Goal: Communication & Community: Answer question/provide support

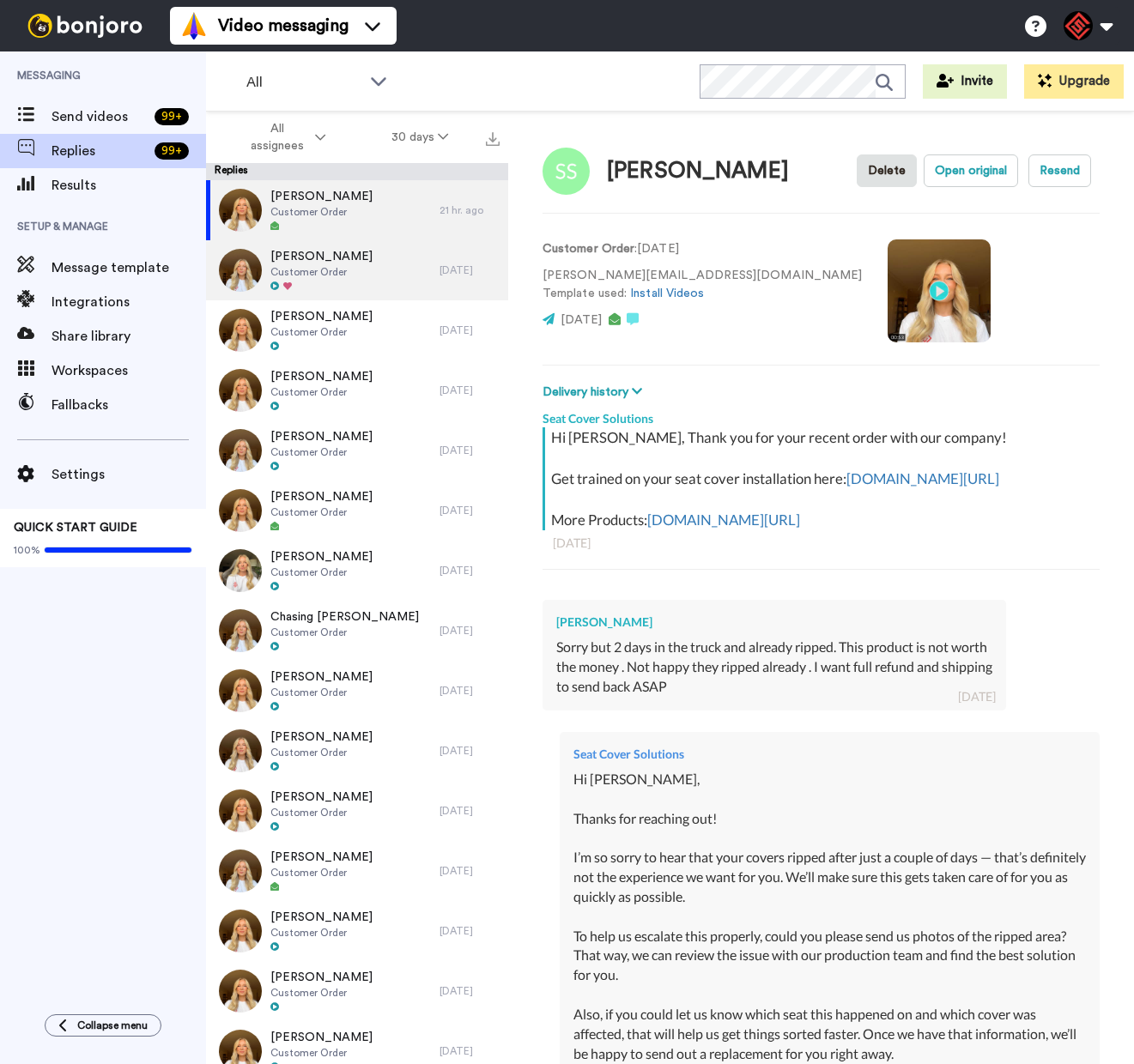
type textarea "x"
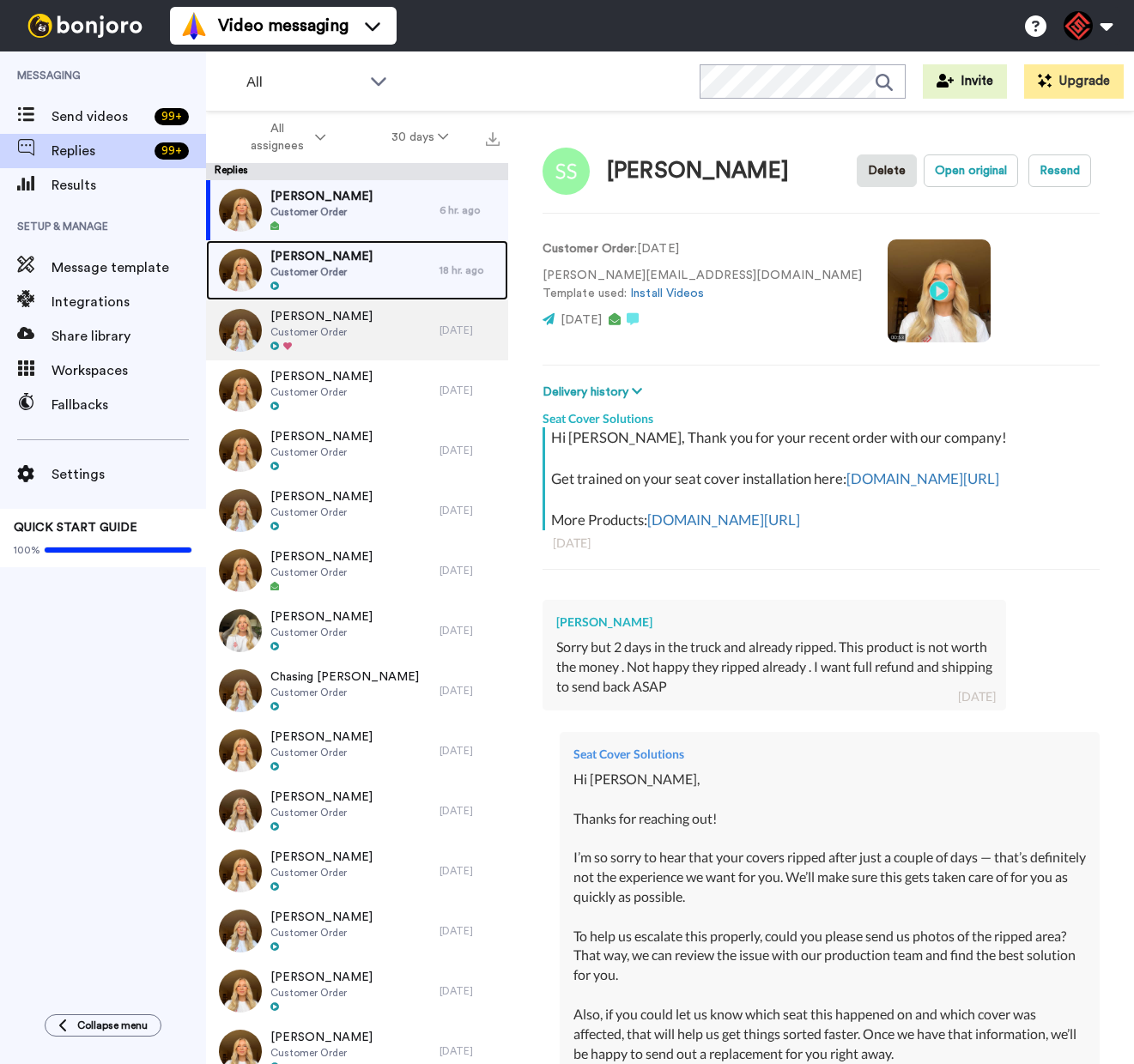
click at [345, 281] on div at bounding box center [321, 287] width 102 height 12
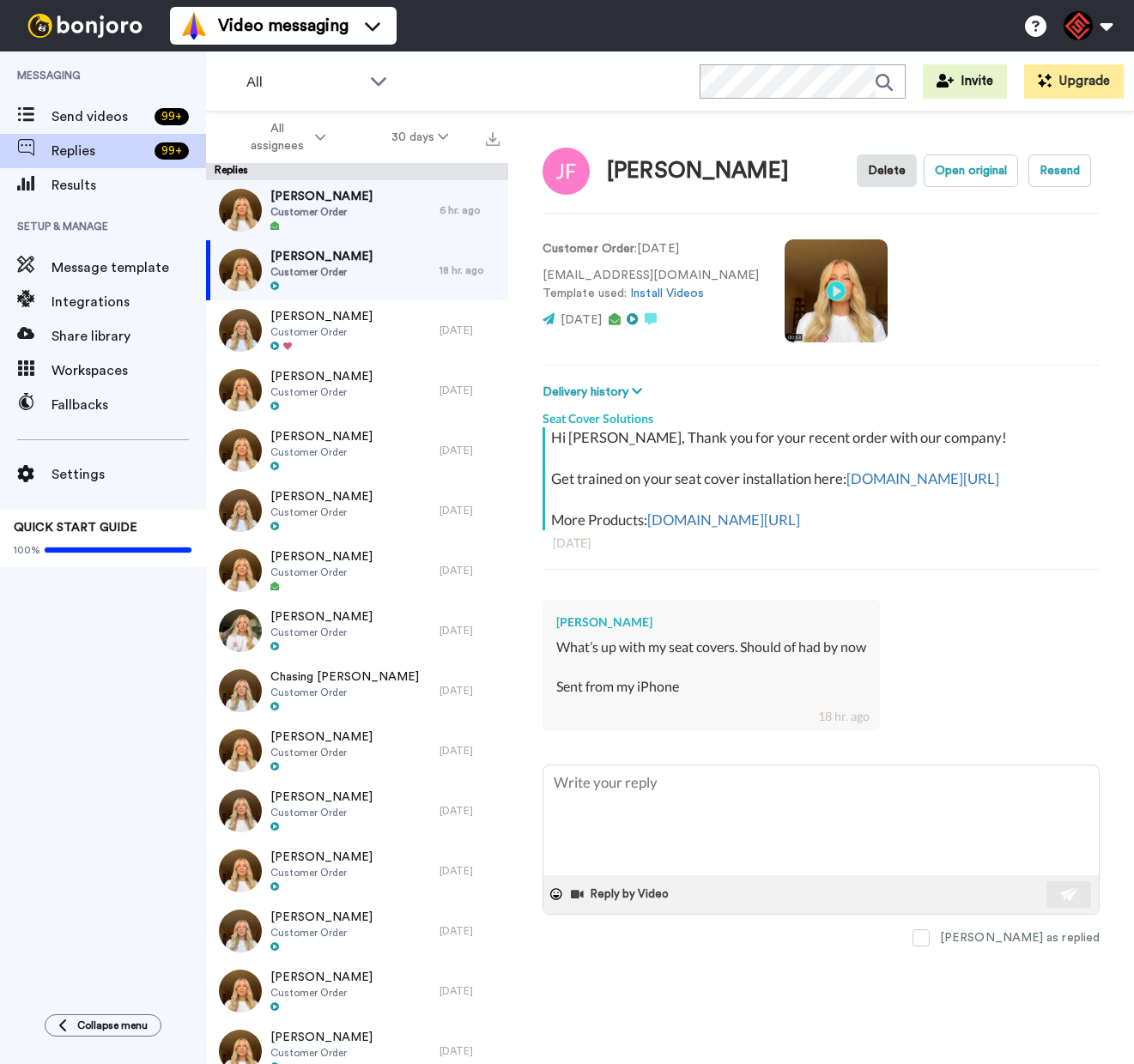
click at [587, 630] on div "Jan Fiedler" at bounding box center [711, 623] width 310 height 17
copy div "Jan Fiedler"
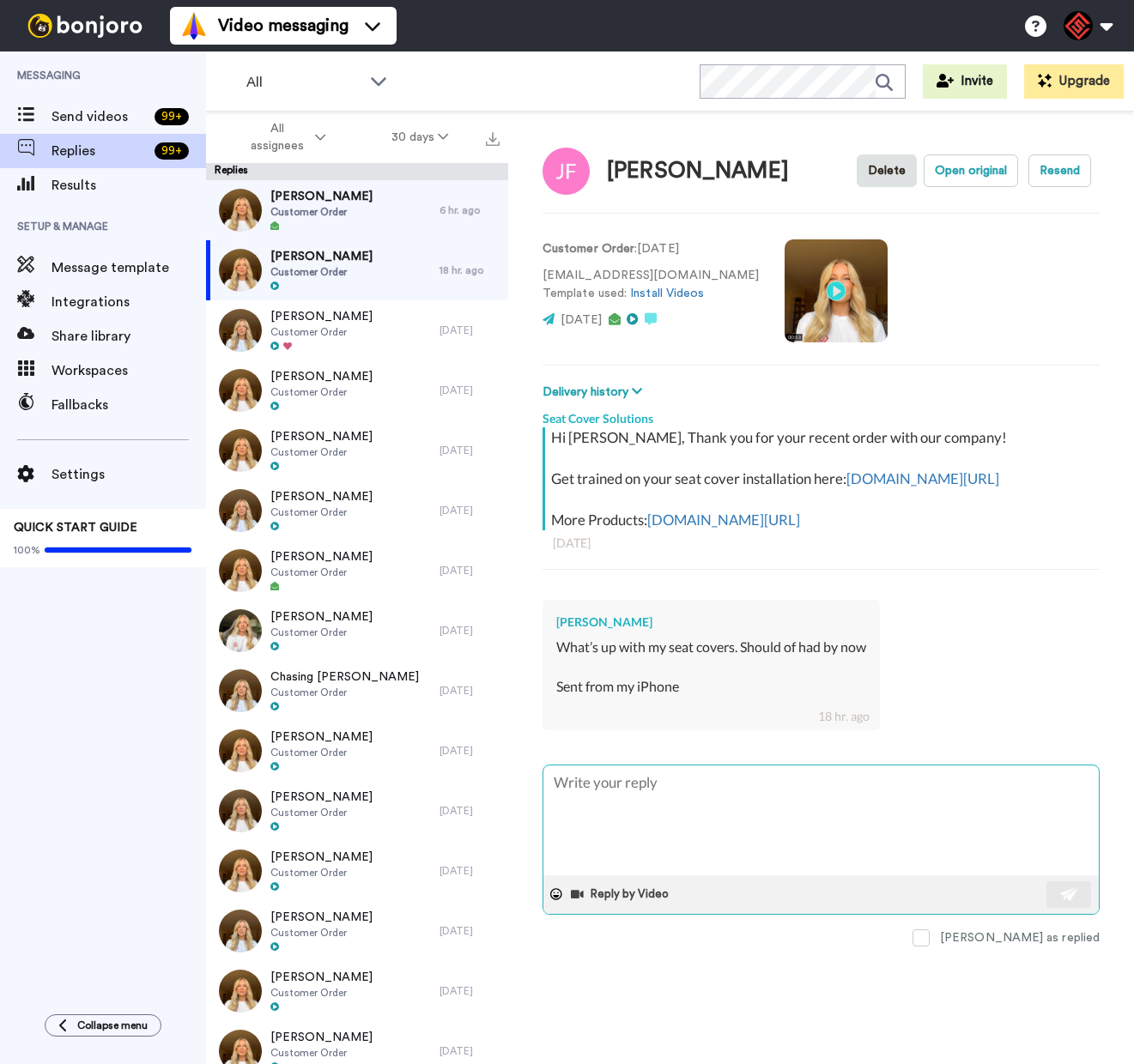
click at [666, 820] on textarea at bounding box center [820, 820] width 555 height 110
type textarea "x"
type textarea "H"
type textarea "x"
type textarea "He"
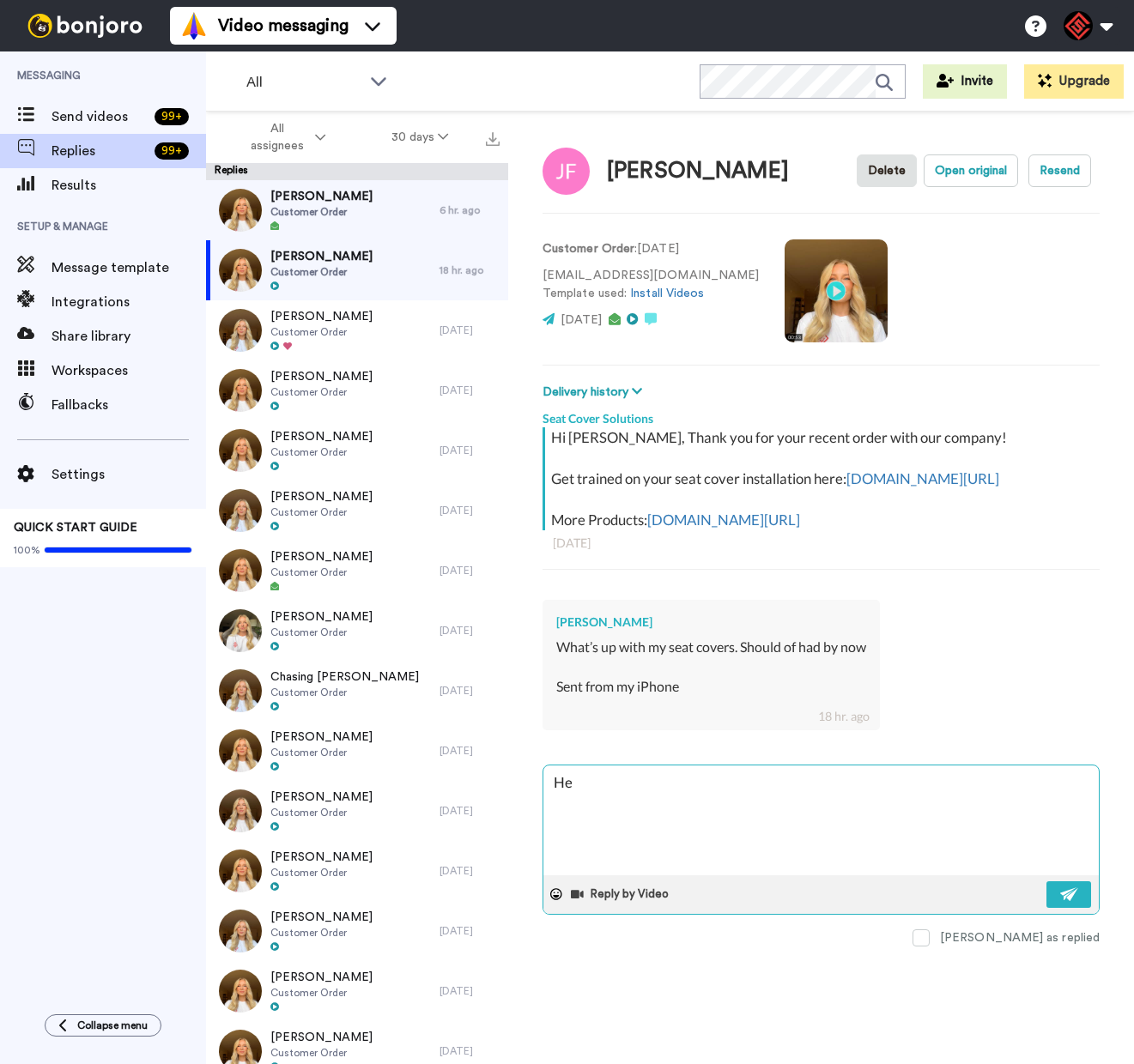
type textarea "x"
type textarea "Hey"
type textarea "x"
type textarea "Hey"
type textarea "x"
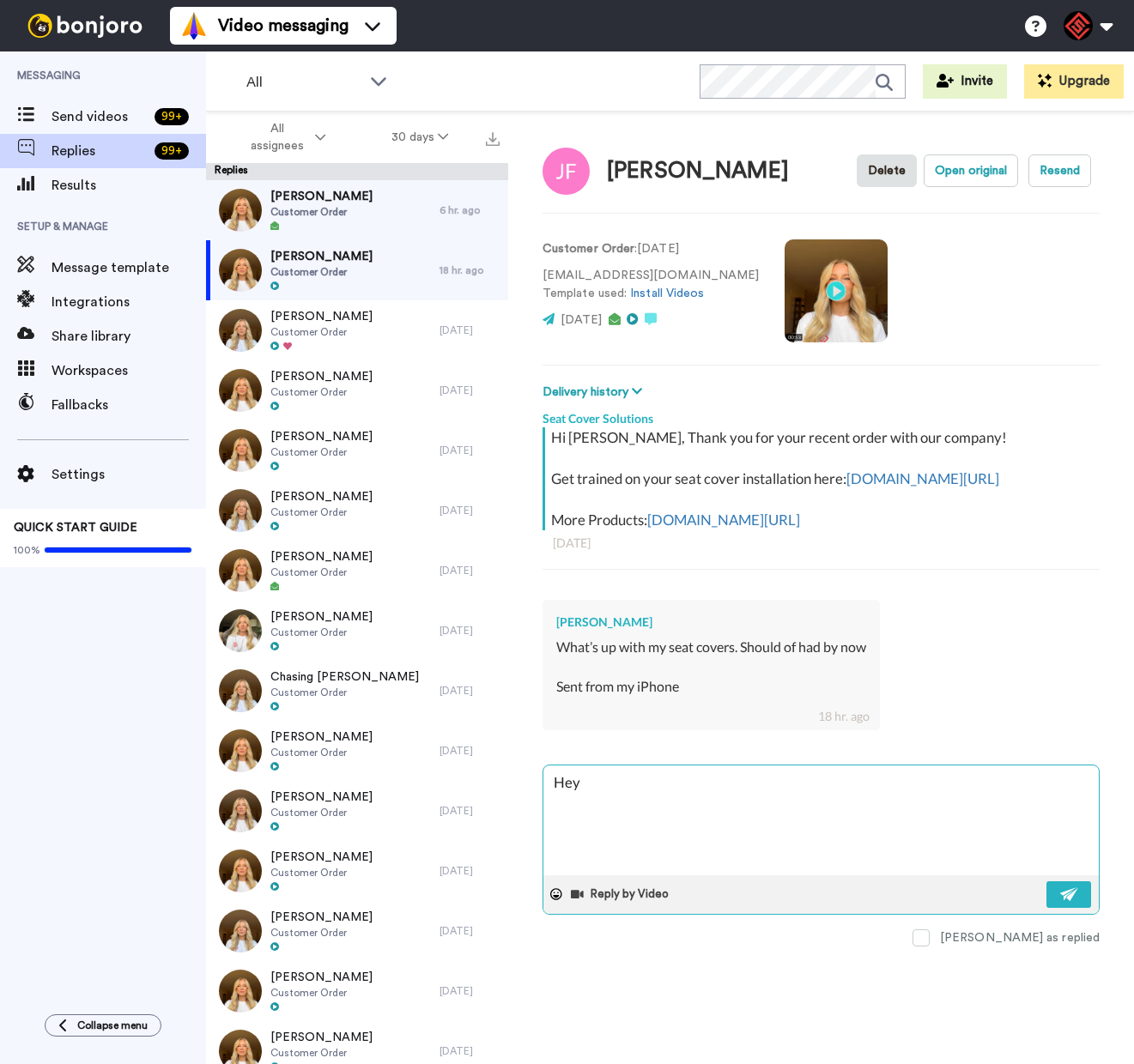
type textarea "Hey J"
type textarea "x"
type textarea "Hey Ja"
type textarea "x"
type textarea "Hey Jan"
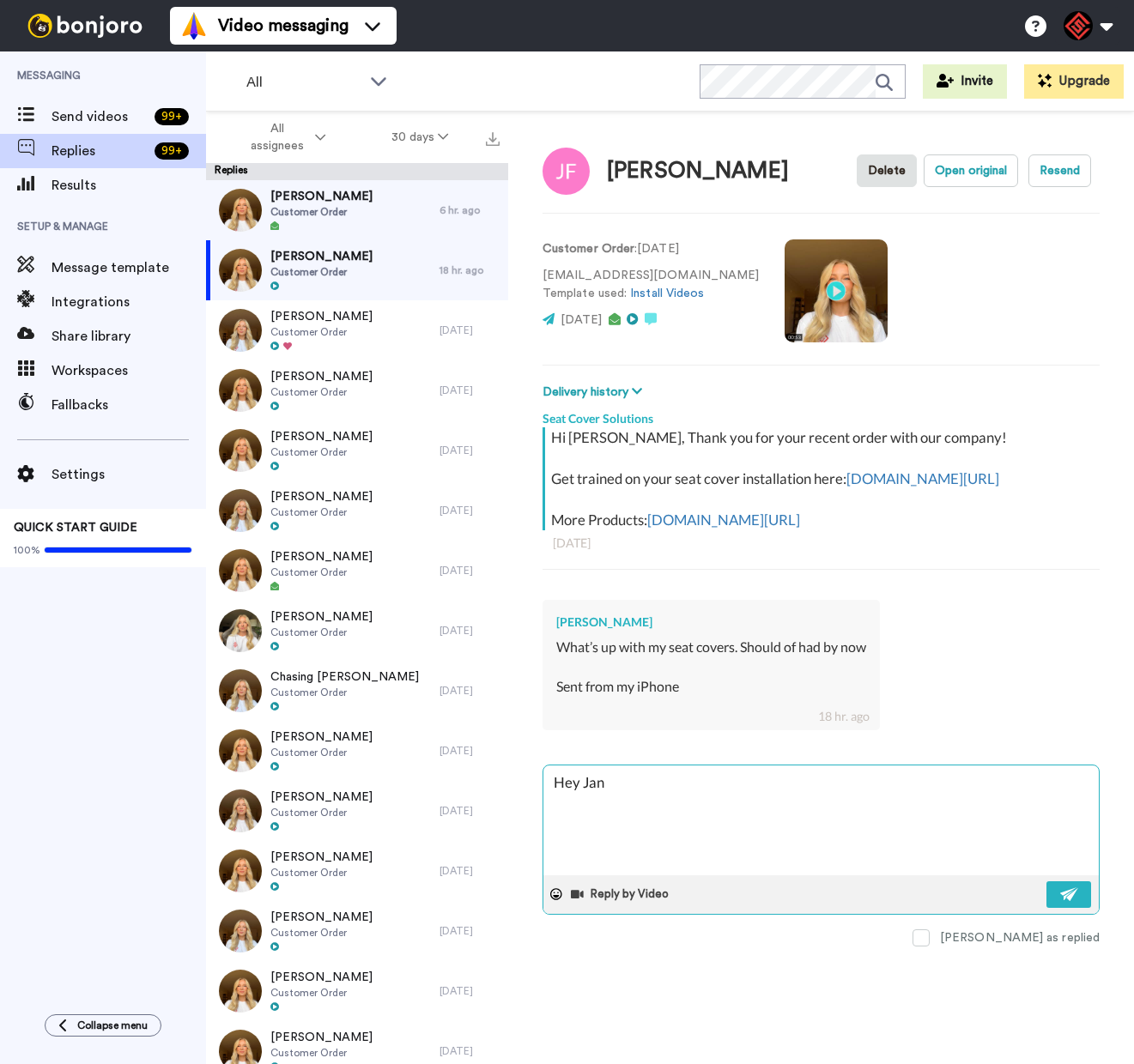
type textarea "x"
type textarea "Hey Jan,"
type textarea "x"
type textarea "Hey Jan,"
type textarea "x"
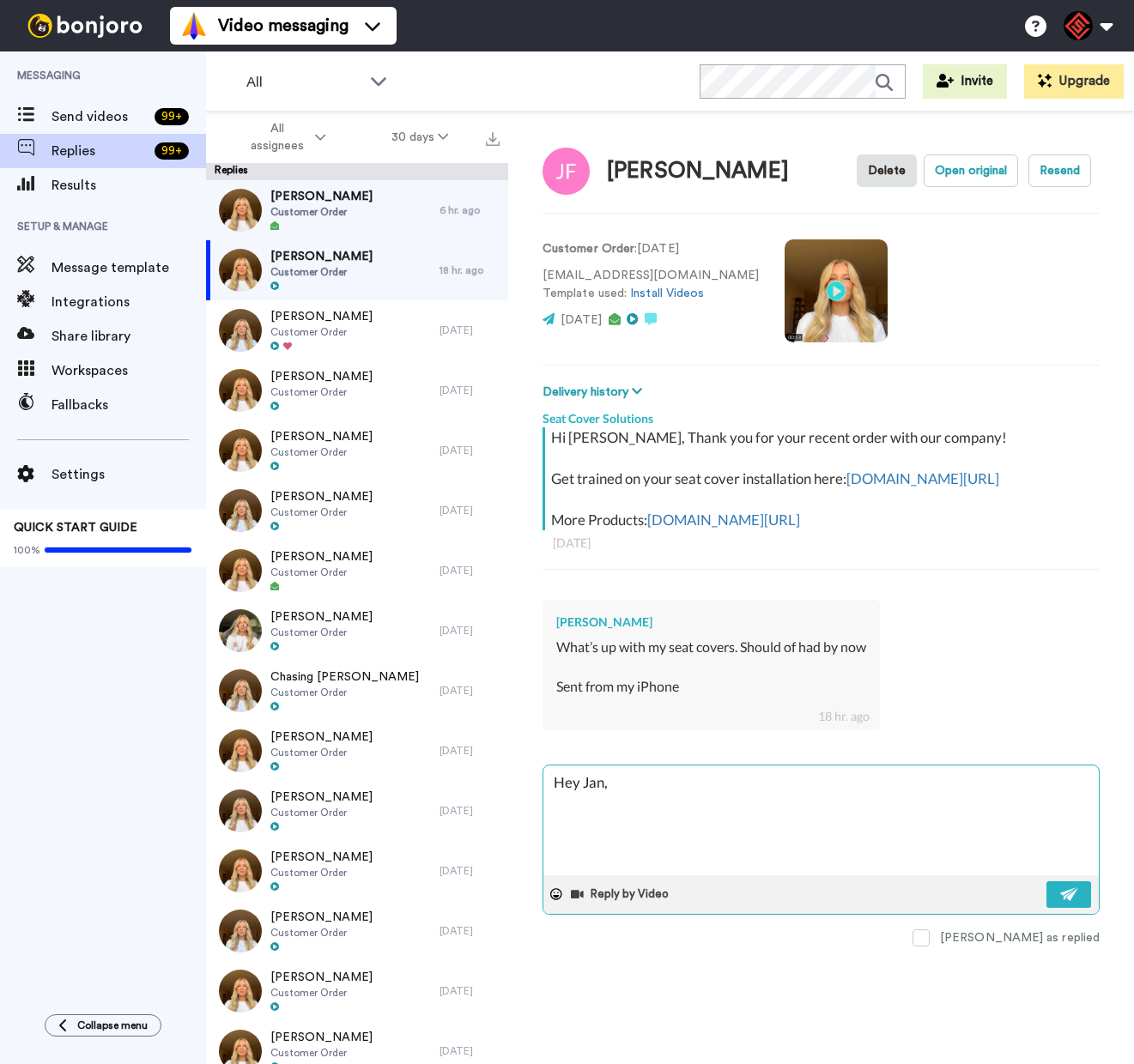
type textarea "Hey Jan,"
type textarea "x"
type textarea "Hey Jan, T"
type textarea "x"
type textarea "Hey Jan, Th"
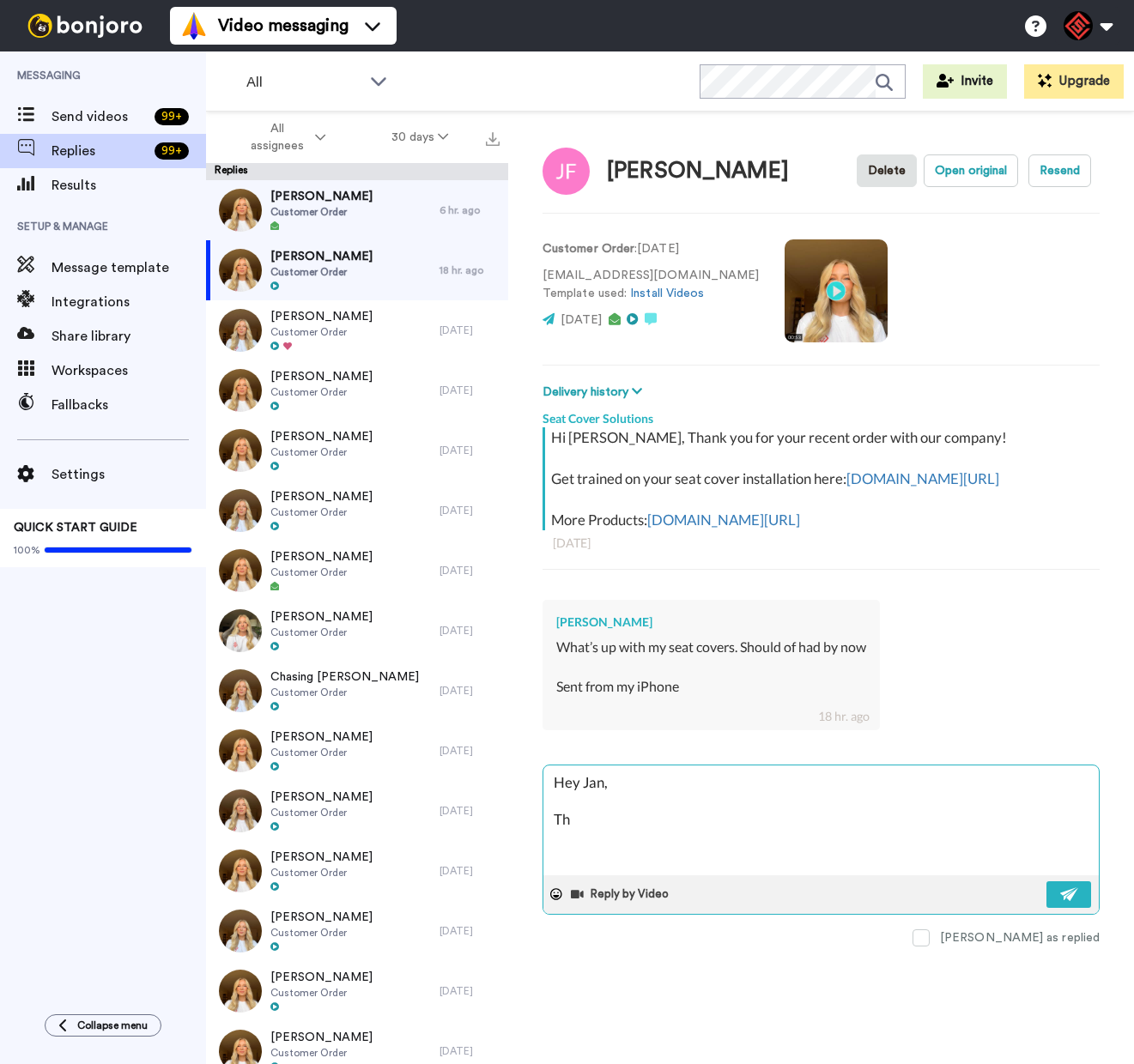
type textarea "x"
type textarea "Hey Jan, Tha"
type textarea "x"
type textarea "Hey Jan, Than"
type textarea "x"
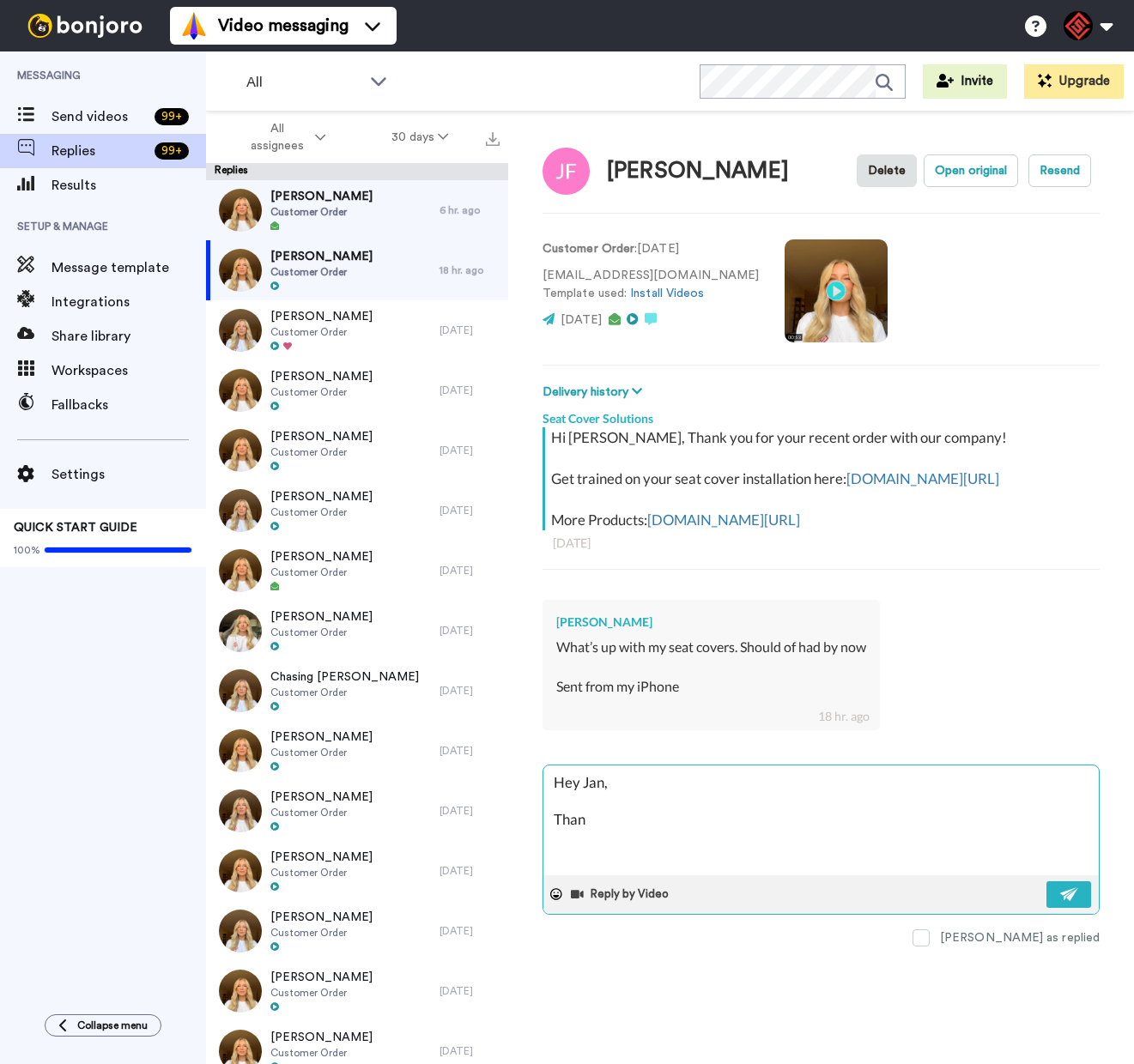
type textarea "Hey Jan, Thank"
type textarea "x"
type textarea "Hey Jan, Thank"
type textarea "x"
type textarea "Hey Jan, Thank y"
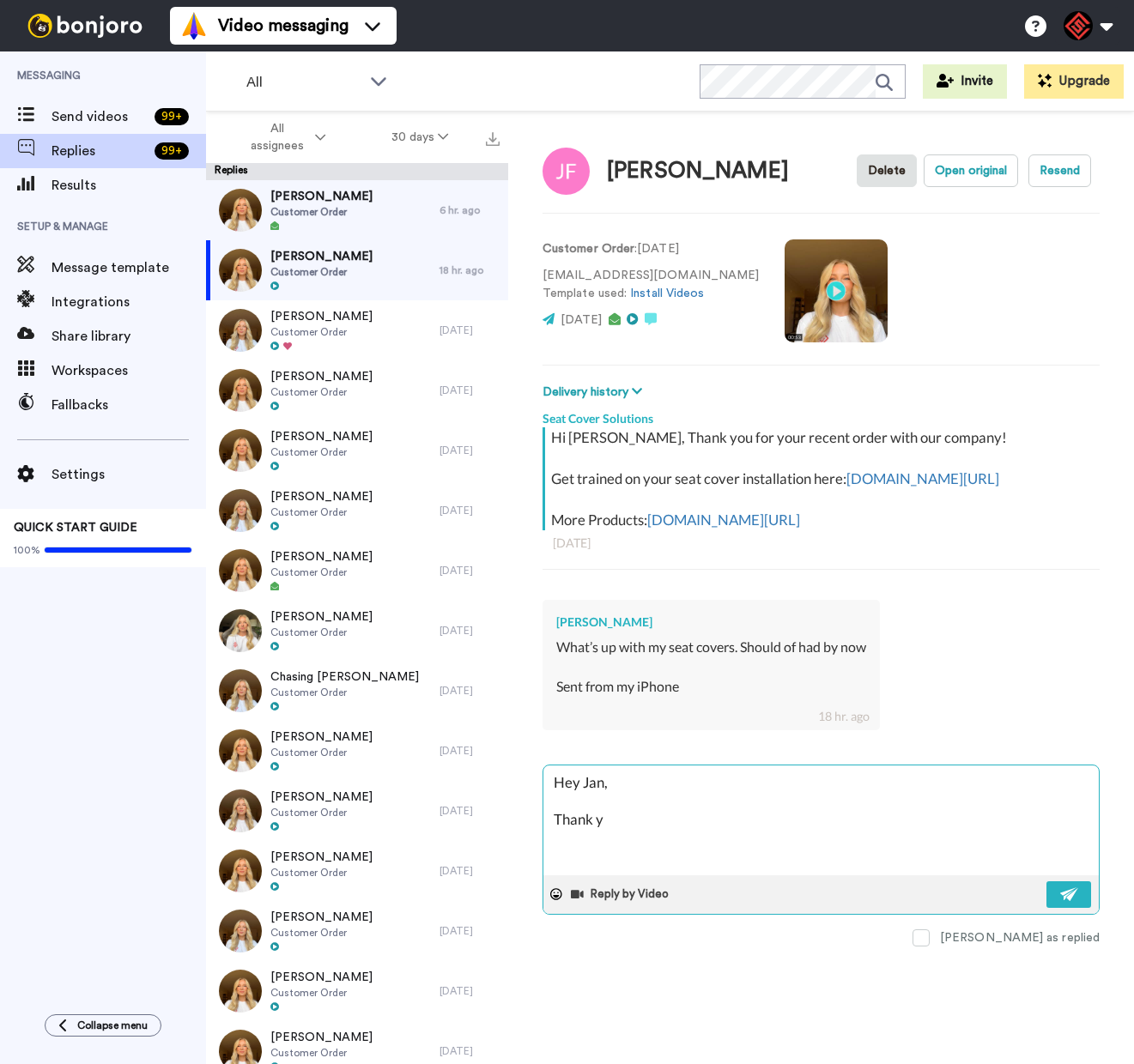
type textarea "x"
type textarea "Hey Jan, Thank yo"
type textarea "x"
type textarea "Hey Jan, Thank you"
type textarea "x"
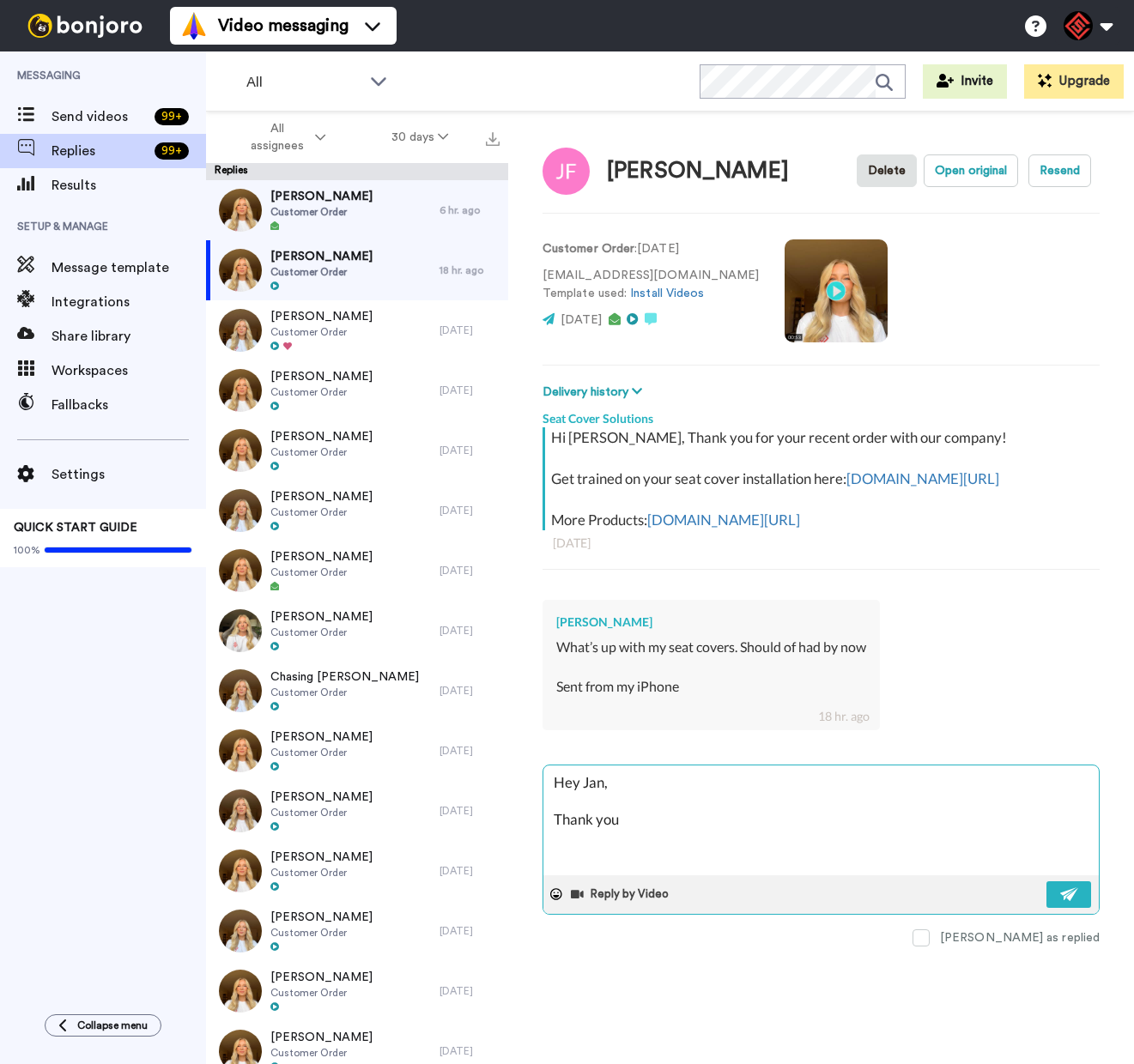
type textarea "Hey Jan, Thank you"
type textarea "x"
type textarea "Hey Jan, Thank you f"
type textarea "x"
type textarea "Hey Jan, Thank you fo"
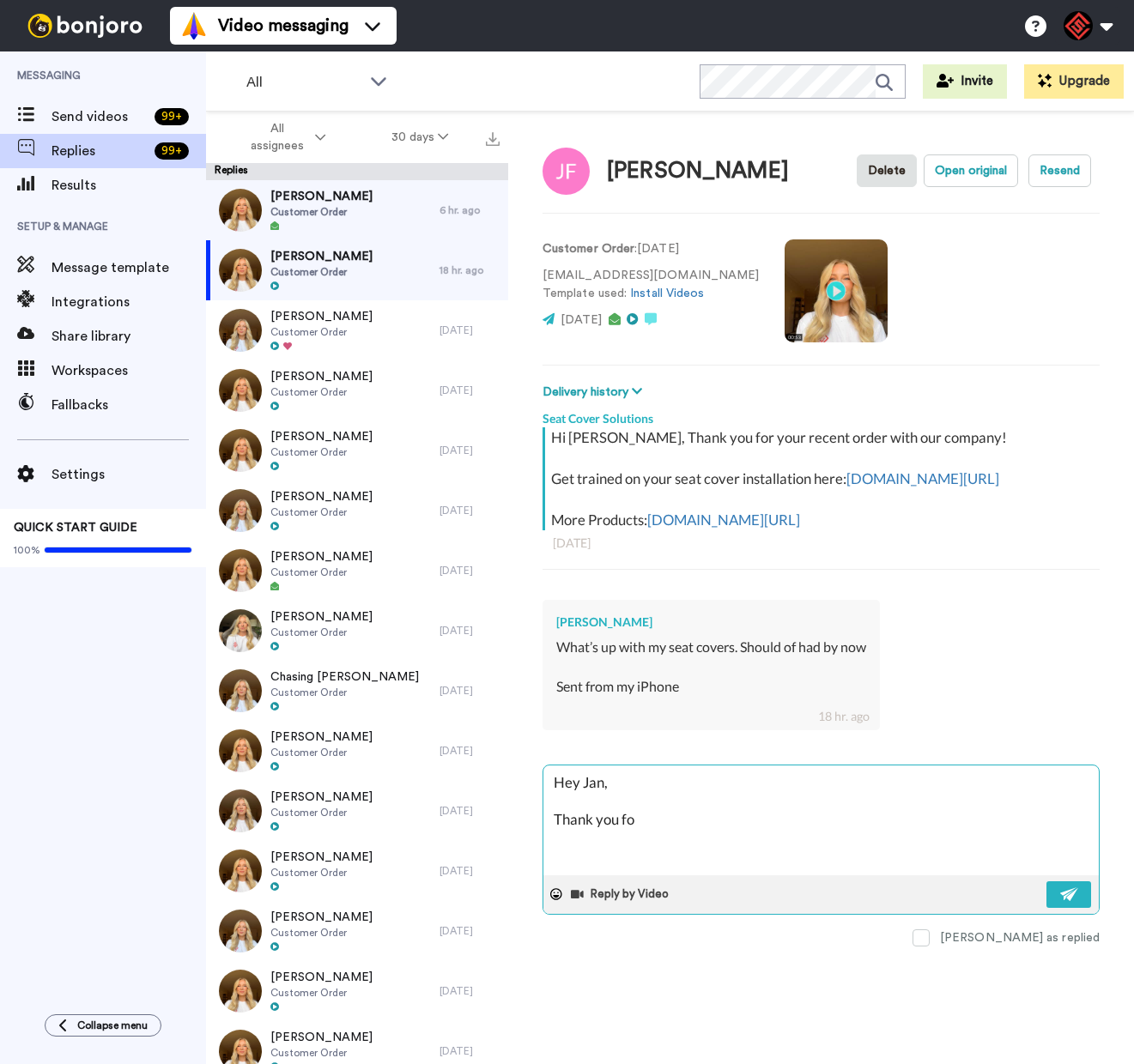
type textarea "x"
type textarea "Hey Jan, Thank you for"
type textarea "x"
type textarea "Hey Jan, Thank you for"
type textarea "x"
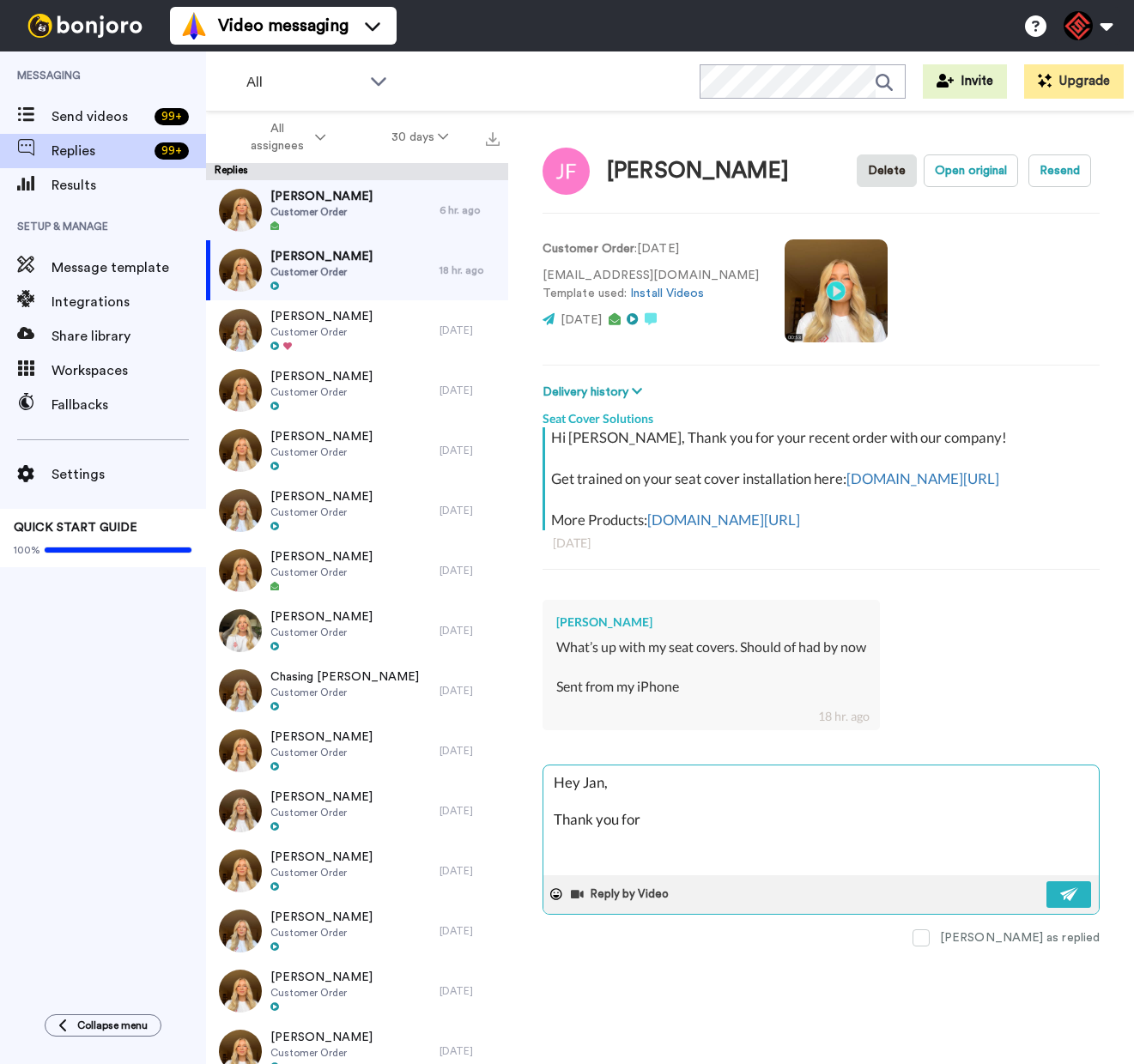
type textarea "Hey Jan, Thank you for r"
type textarea "x"
type textarea "Hey Jan, Thank you for re"
type textarea "x"
type textarea "Hey Jan, Thank you for rea"
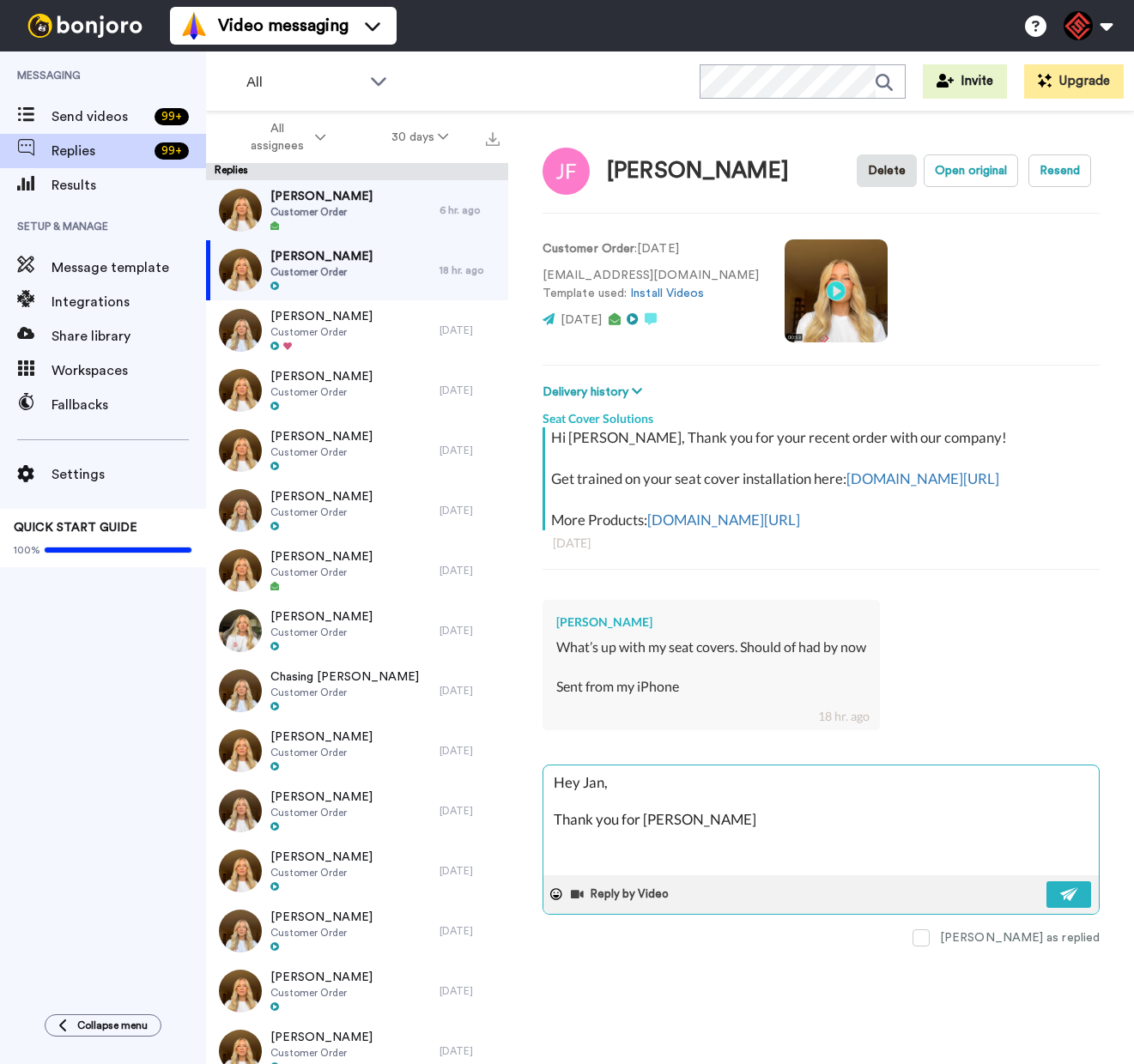
type textarea "x"
type textarea "Hey Jan, Thank you for reah"
type textarea "x"
type textarea "Hey Jan, Thank you for reahi"
type textarea "x"
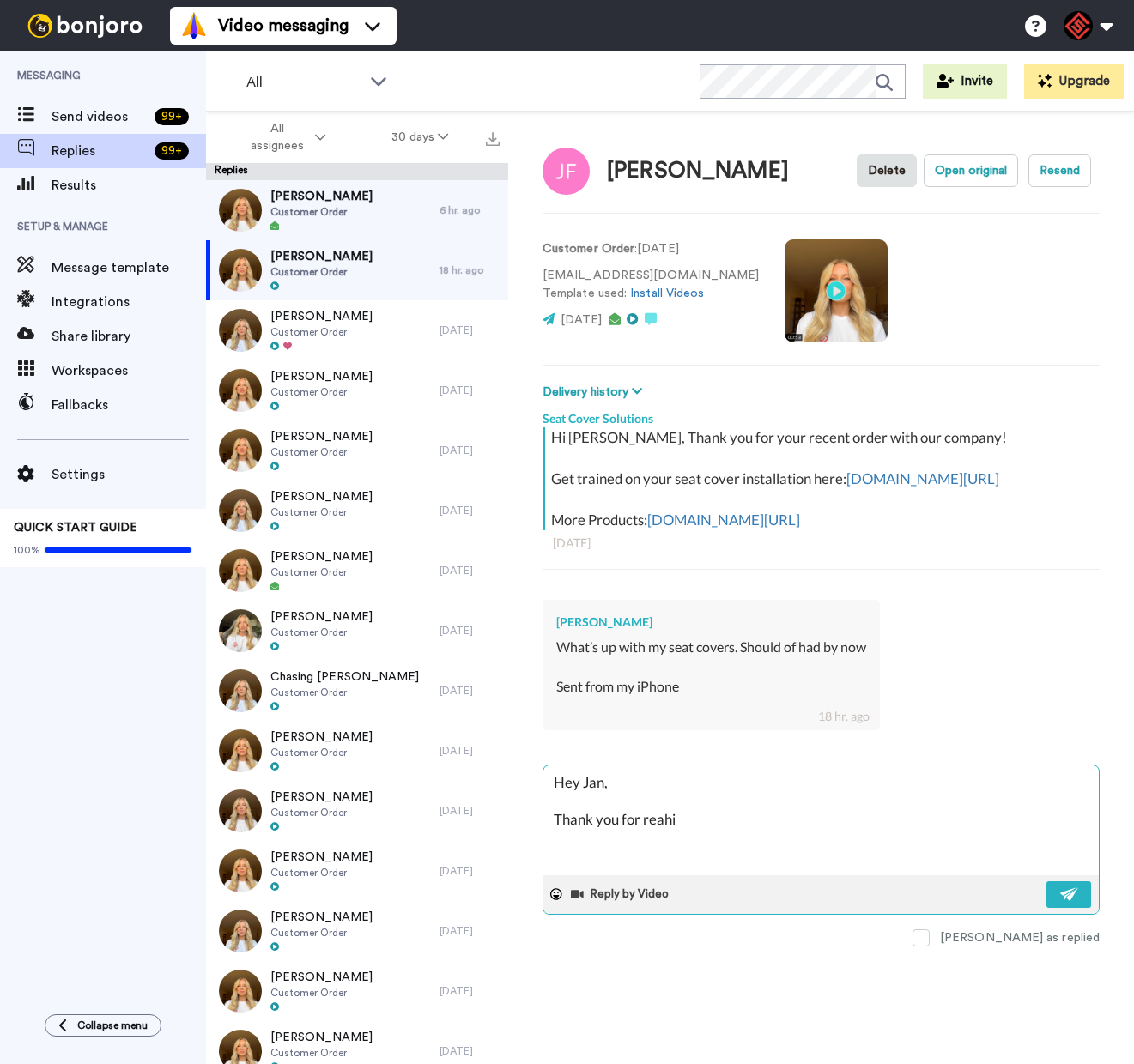
type textarea "Hey Jan, Thank you for reahig"
type textarea "x"
type textarea "Hey Jan, Thank you for reahign"
type textarea "x"
type textarea "Hey Jan, Thank you for reahign"
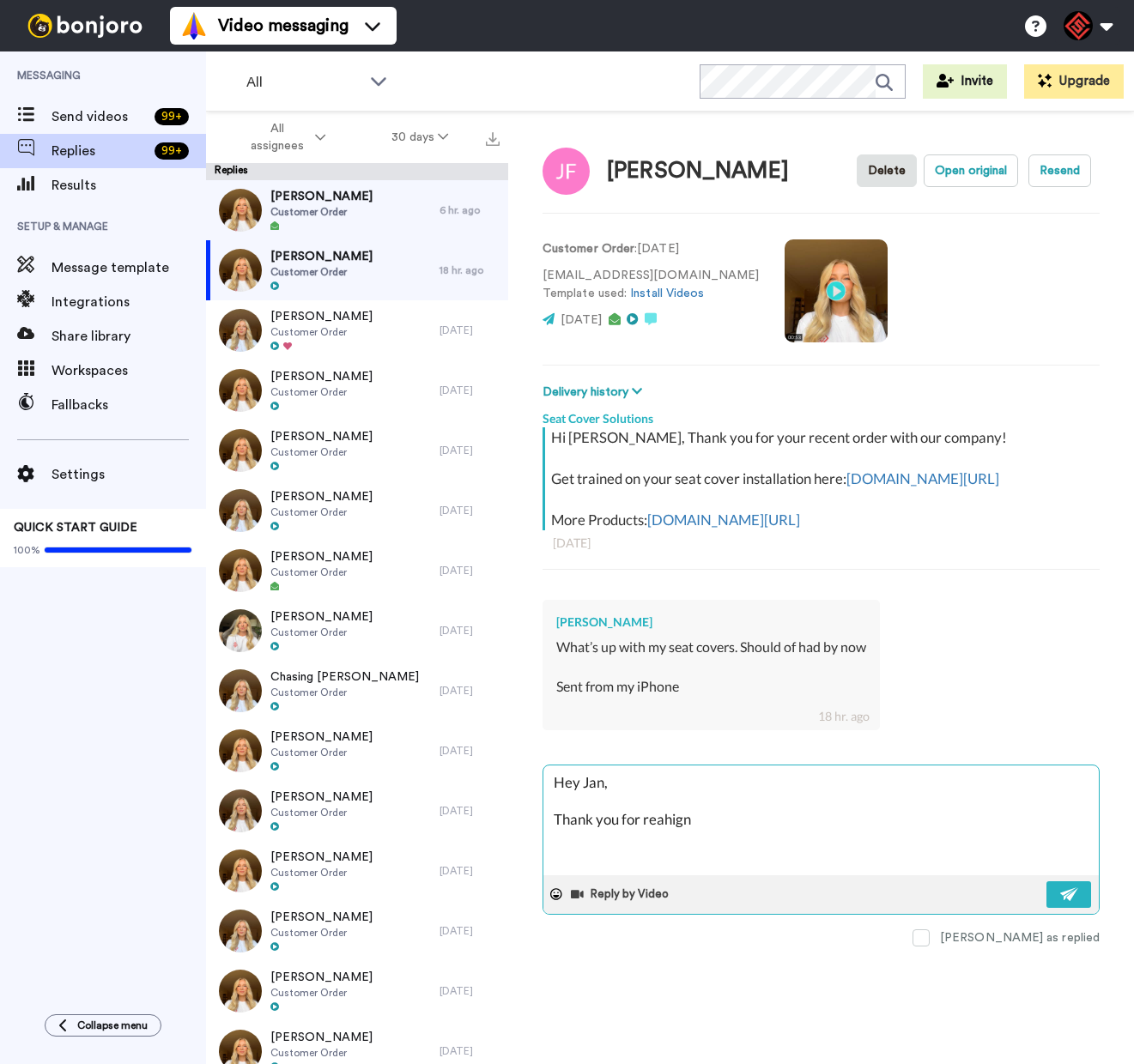
type textarea "x"
type textarea "Hey Jan, Thank you for reahign o"
type textarea "x"
type textarea "Hey Jan, Thank you for reahign ou"
type textarea "x"
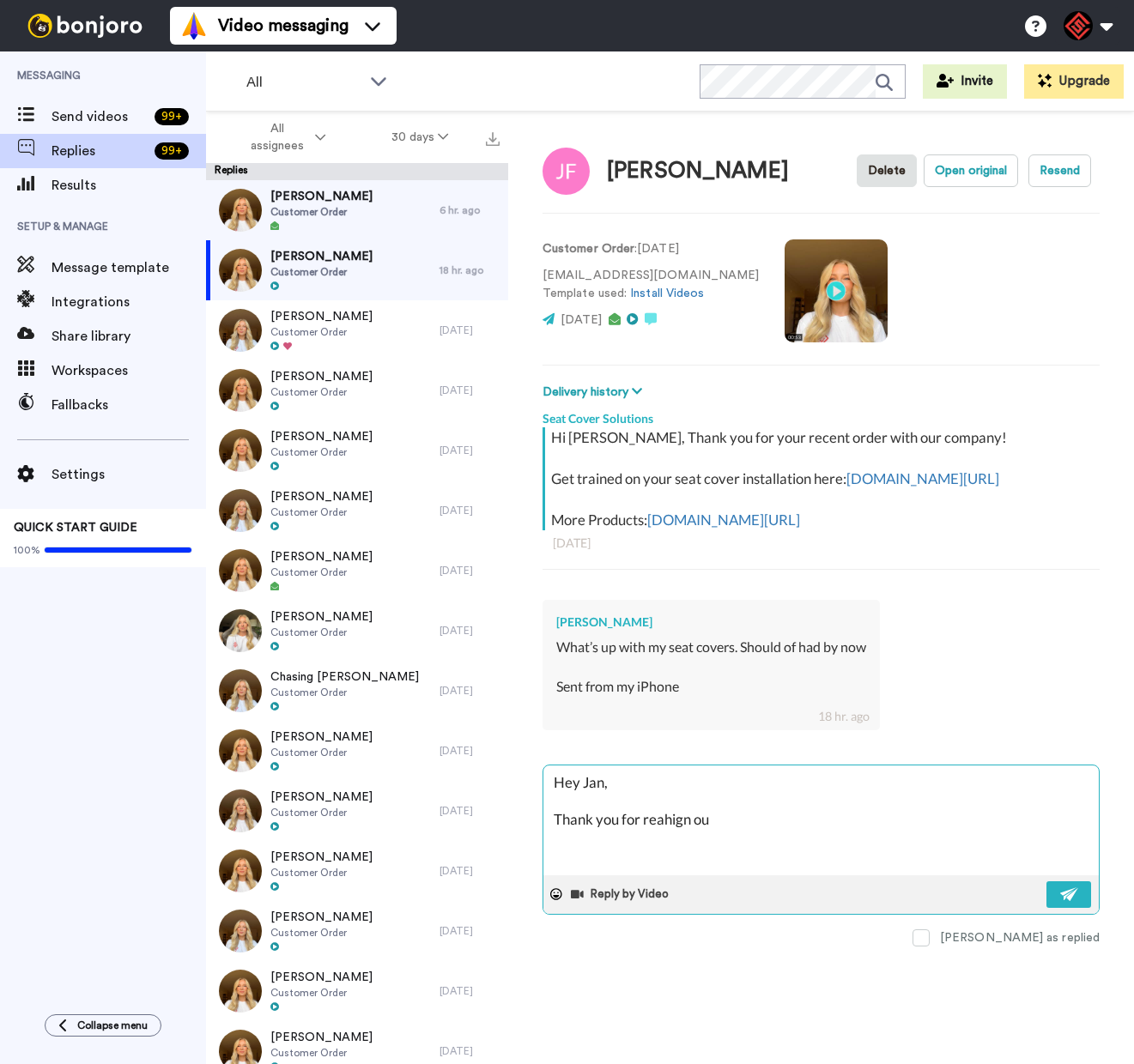
type textarea "Hey Jan, Thank you for reahign out"
type textarea "x"
type textarea "Hey Jan, Thank you for reahign out!"
type textarea "x"
type textarea "Hey Jan, Thank you for reahign out!"
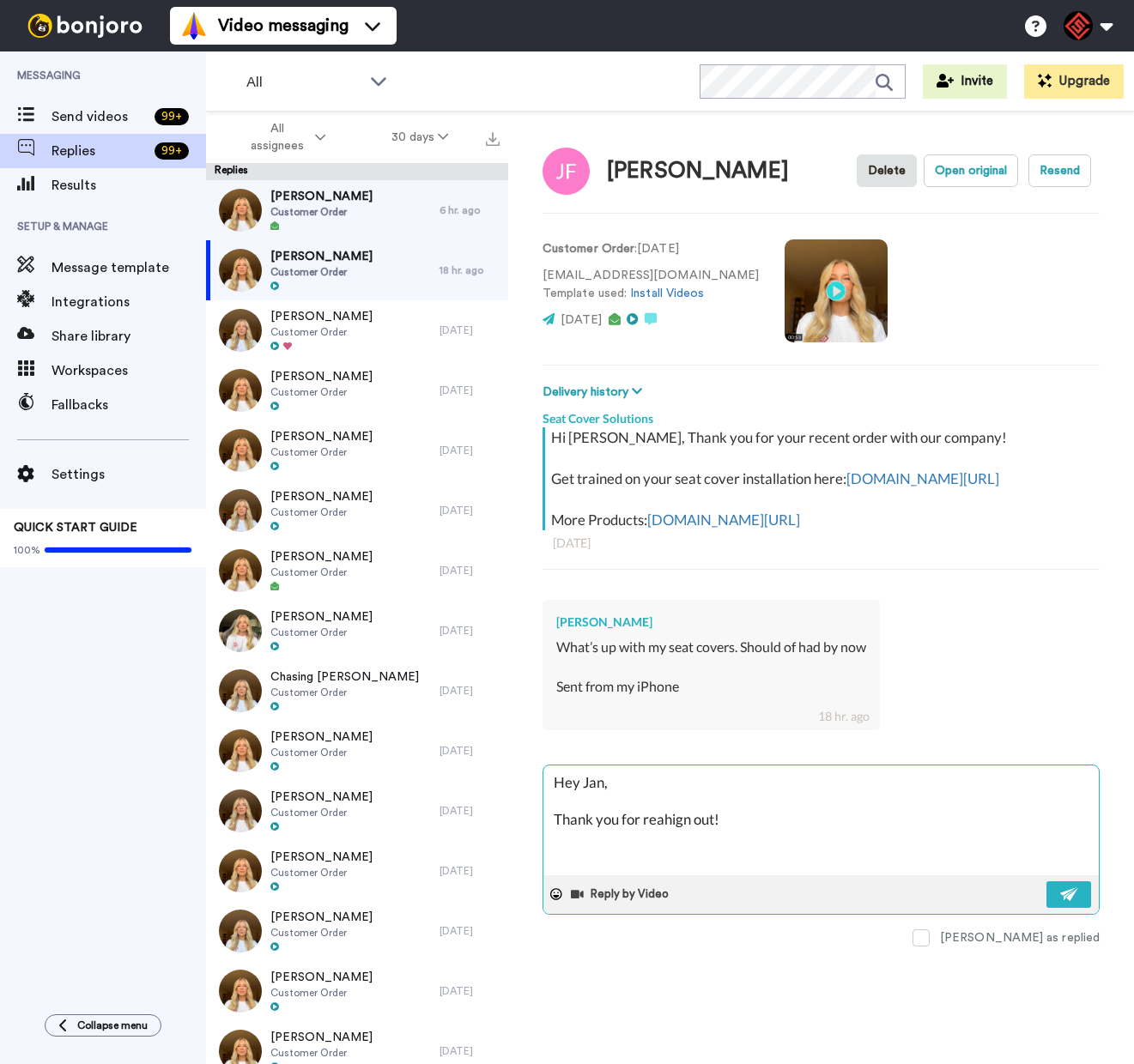
type textarea "x"
type textarea "Hey Jan, Thank you for reahign out! I"
type textarea "x"
type textarea "Hey Jan, Thank you for reahign out! I"
type textarea "x"
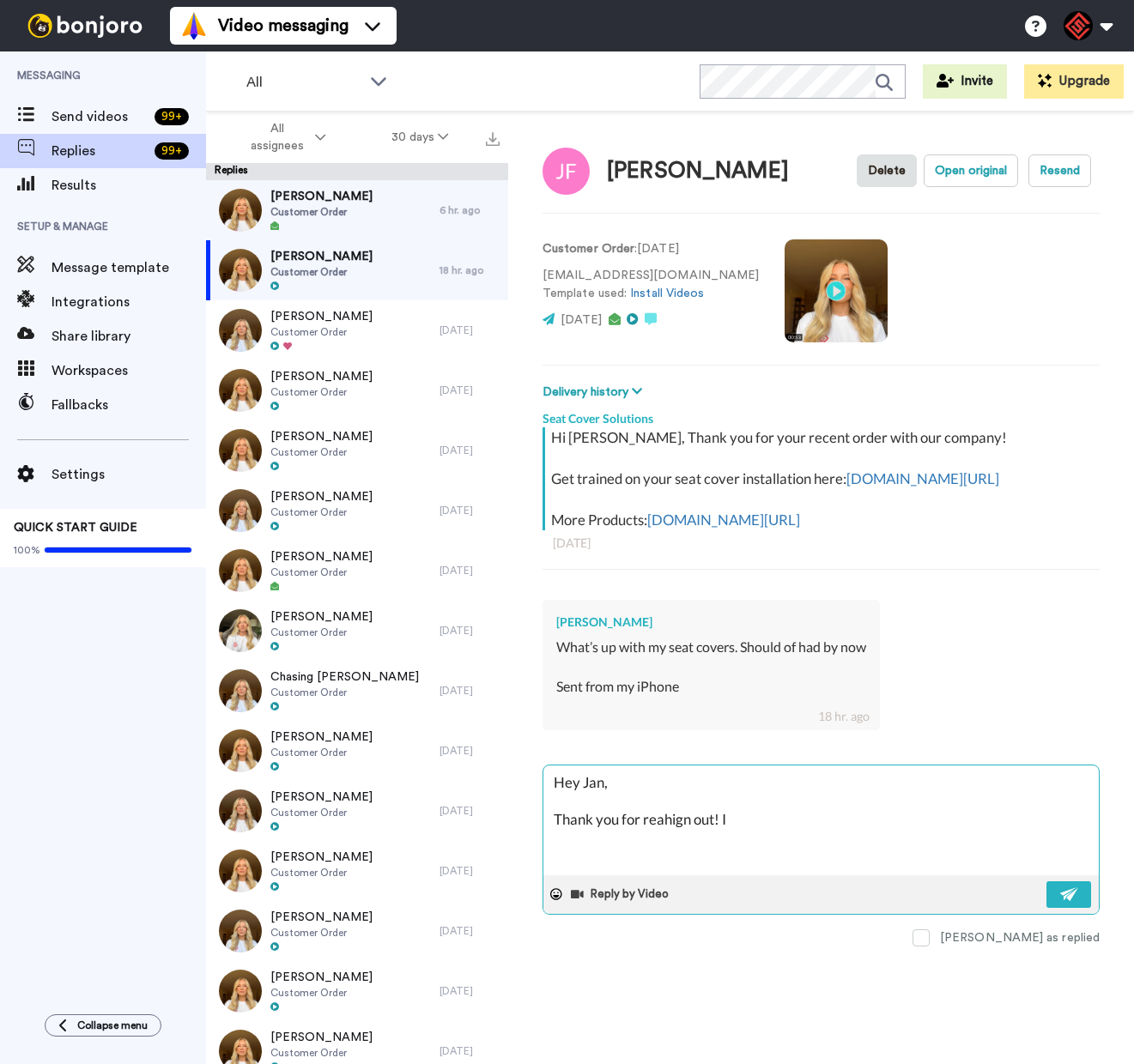
type textarea "Hey Jan, Thank you for reahign out! I a"
type textarea "x"
type textarea "Hey Jan, Thank you for reahign out! I ao"
type textarea "x"
type textarea "Hey Jan, Thank you for reahign out! I a"
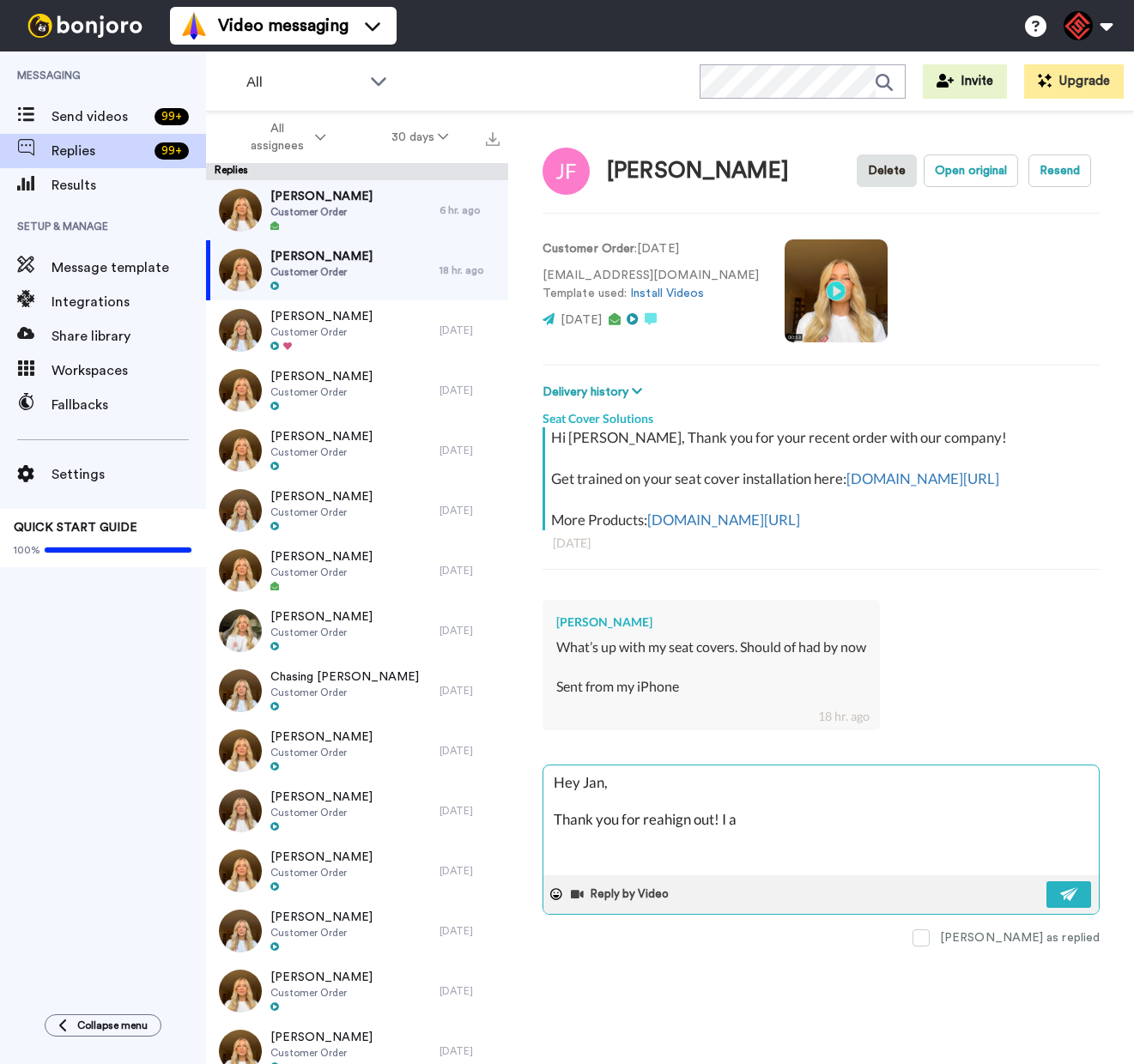
type textarea "x"
type textarea "Hey Jan, Thank you for reahign out! I ap"
type textarea "x"
type textarea "Hey Jan, Thank you for reahign out! I apo"
type textarea "x"
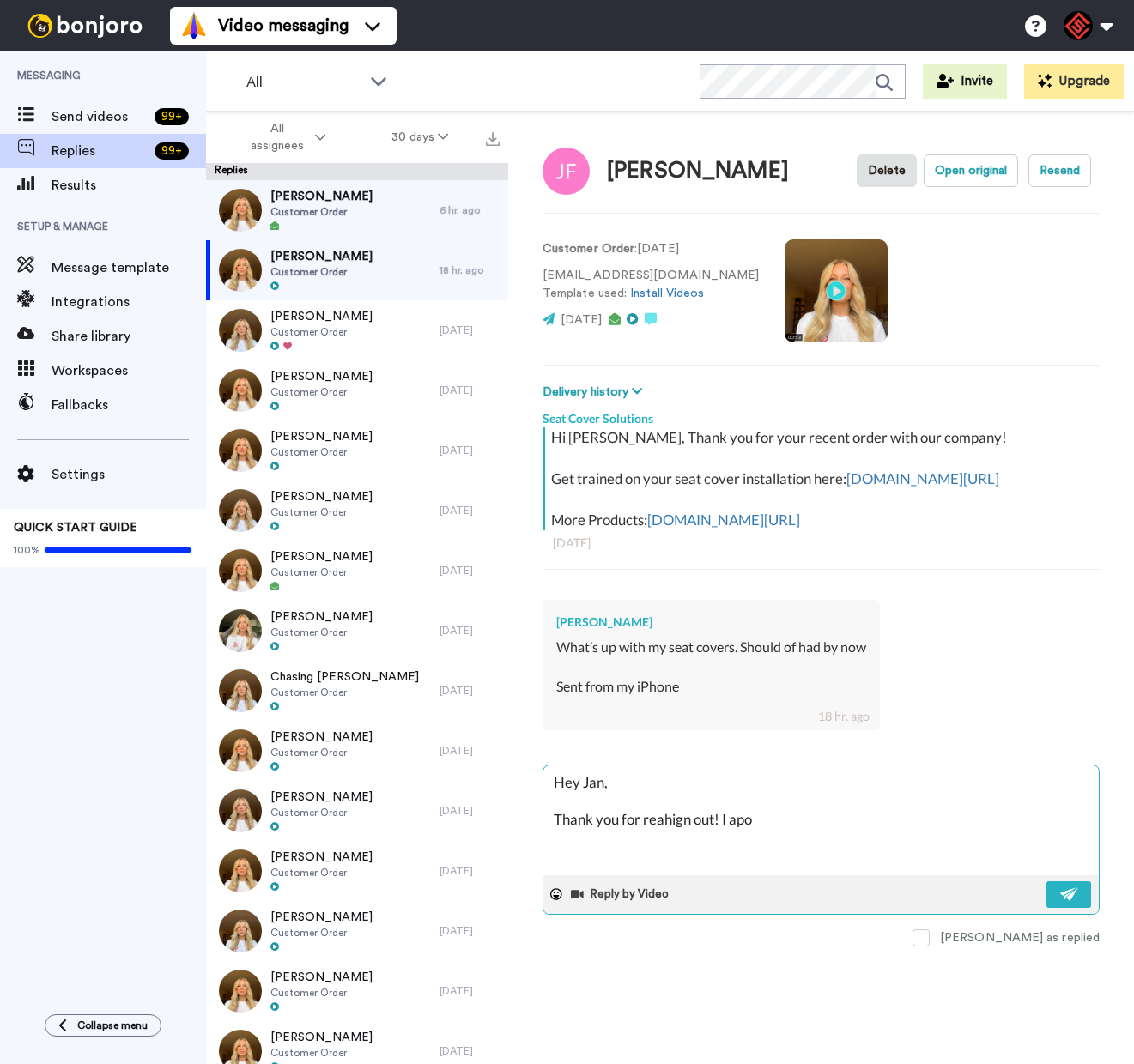
type textarea "Hey Jan, Thank you for reahign out! I apol"
type textarea "x"
type textarea "Hey Jan, Thank you for reahign out! I apolg"
type textarea "x"
type textarea "Hey Jan, Thank you for reahign out! I apolgi"
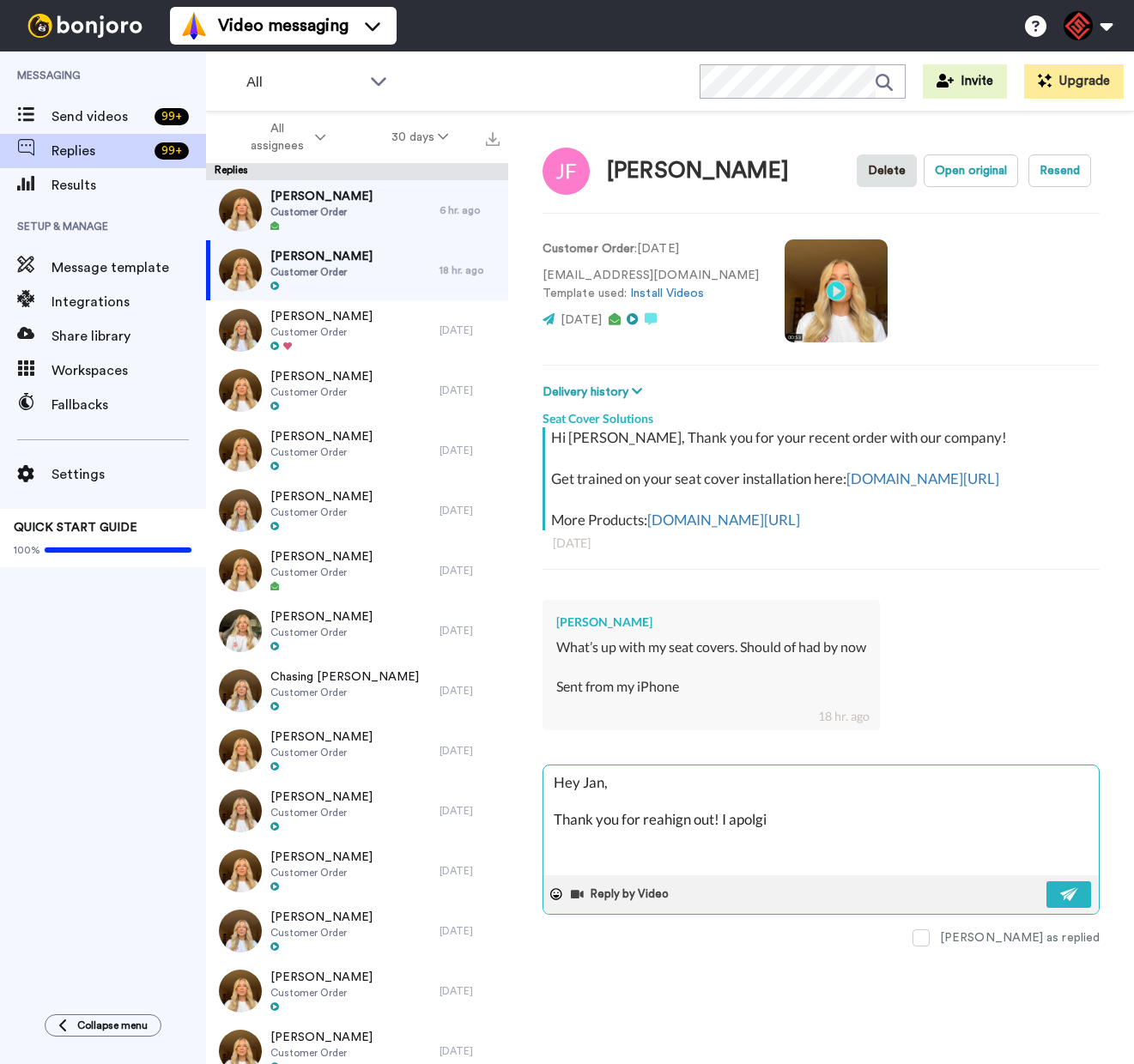
type textarea "x"
type textarea "Hey Jan, Thank you for reahign out! I apolgiz"
type textarea "x"
type textarea "Hey Jan, Thank you for reahign out! I apolgize"
type textarea "x"
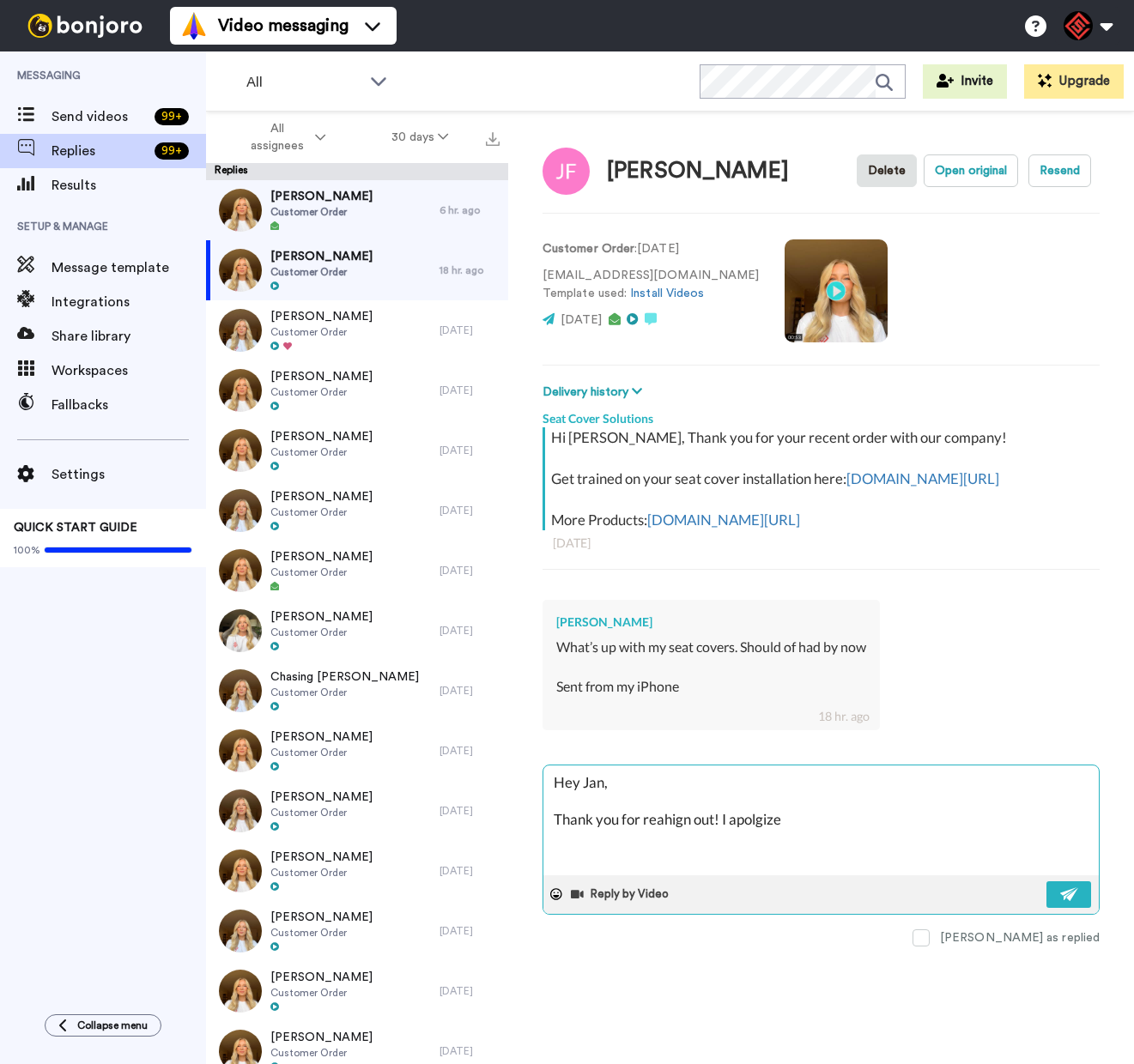
type textarea "Hey Jan, Thank you for reahign out! I apolgize"
type textarea "x"
type textarea "Hey Jan, Thank you for reahign out! I apolgize f"
type textarea "x"
type textarea "Hey Jan, Thank you for reahign out! I apolgize fo"
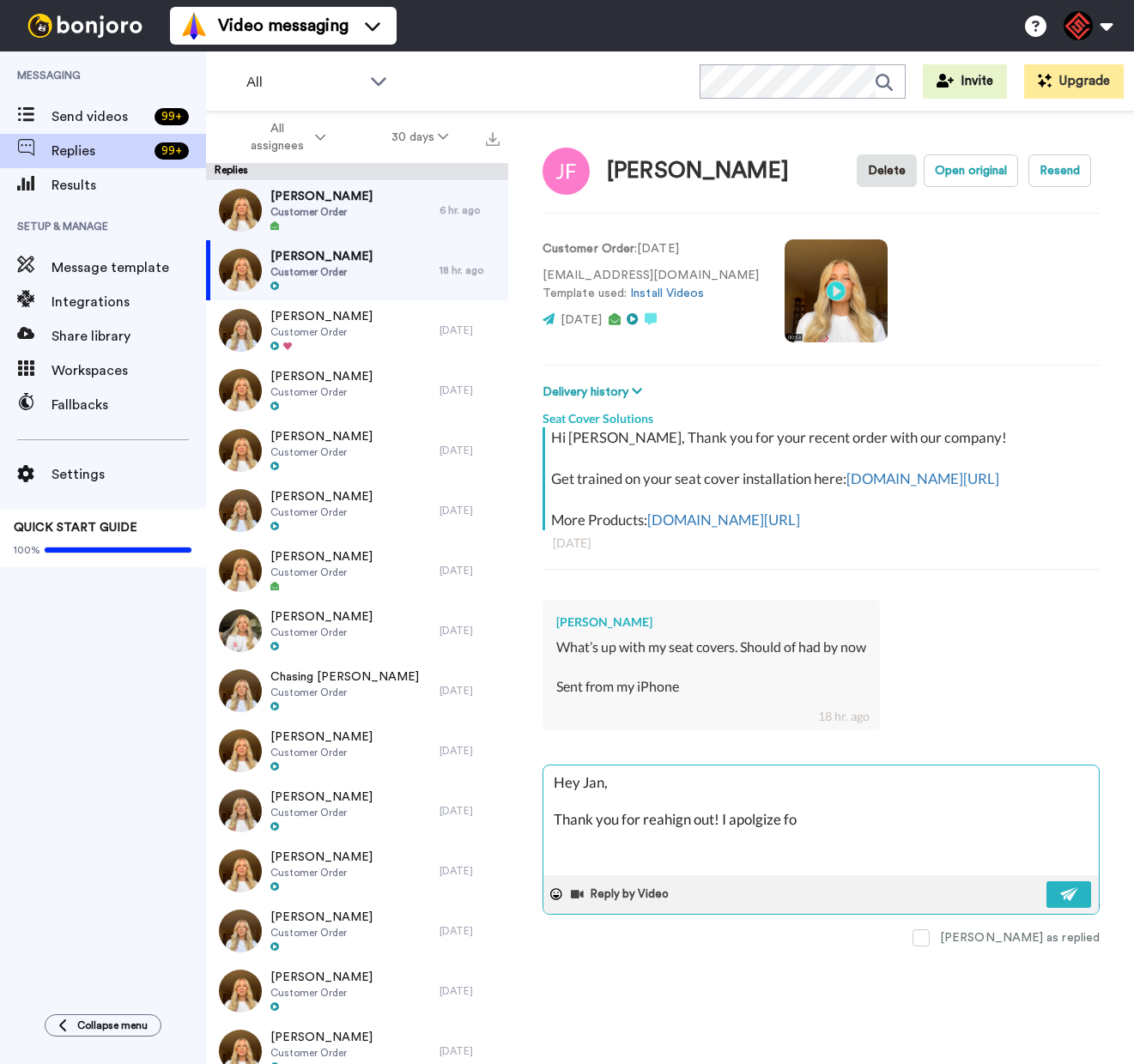
type textarea "x"
type textarea "Hey Jan, Thank you for reahign out! I apolgize for"
type textarea "x"
type textarea "Hey Jan, Thank you for reahign out! I apolgize for"
type textarea "x"
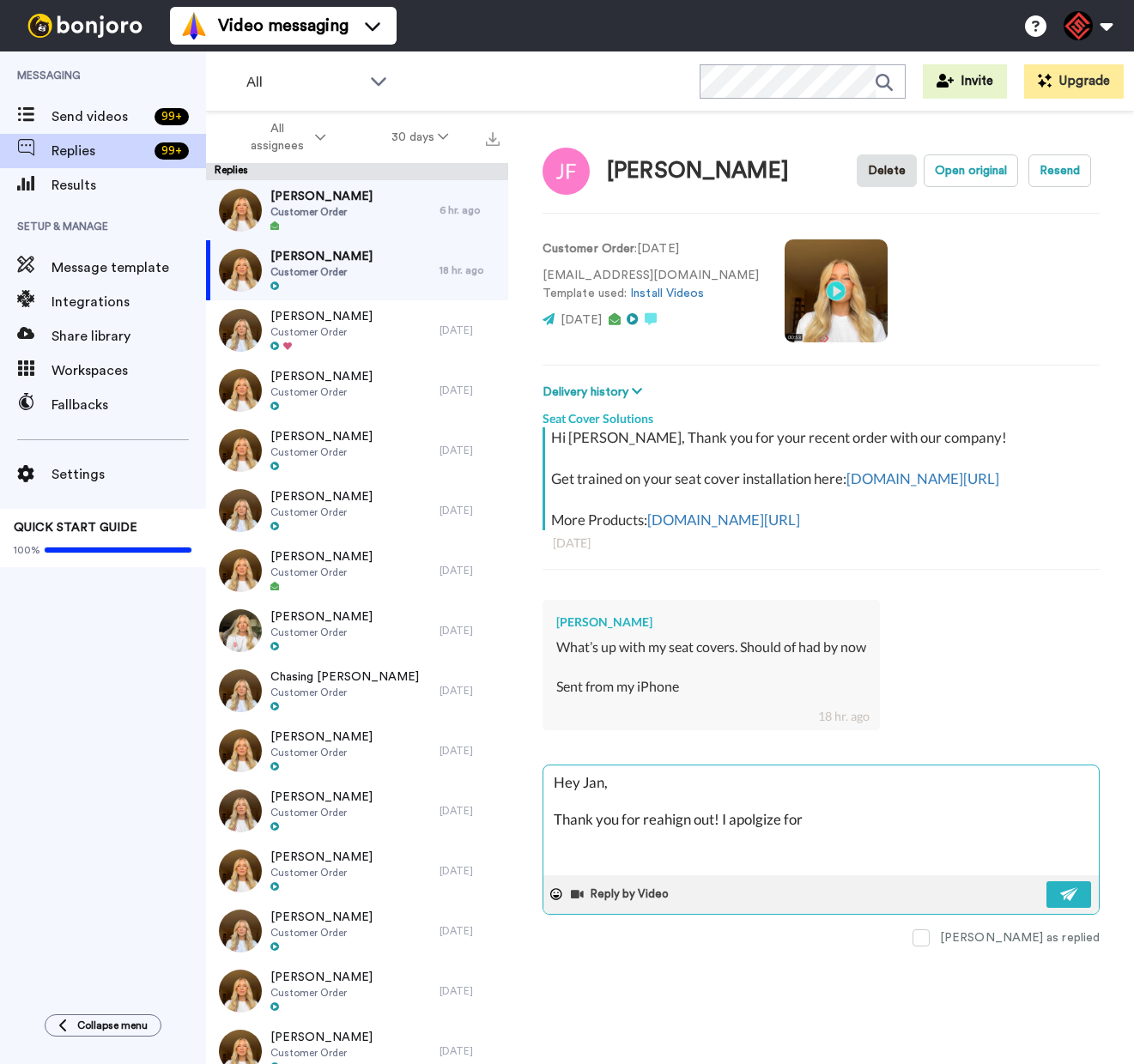
type textarea "Hey Jan, Thank you for reahign out! I apolgize for t"
type textarea "x"
type textarea "Hey Jan, Thank you for reahign out! I apolgize for th"
type textarea "x"
type textarea "Hey Jan, Thank you for reahign out! I apolgize for the"
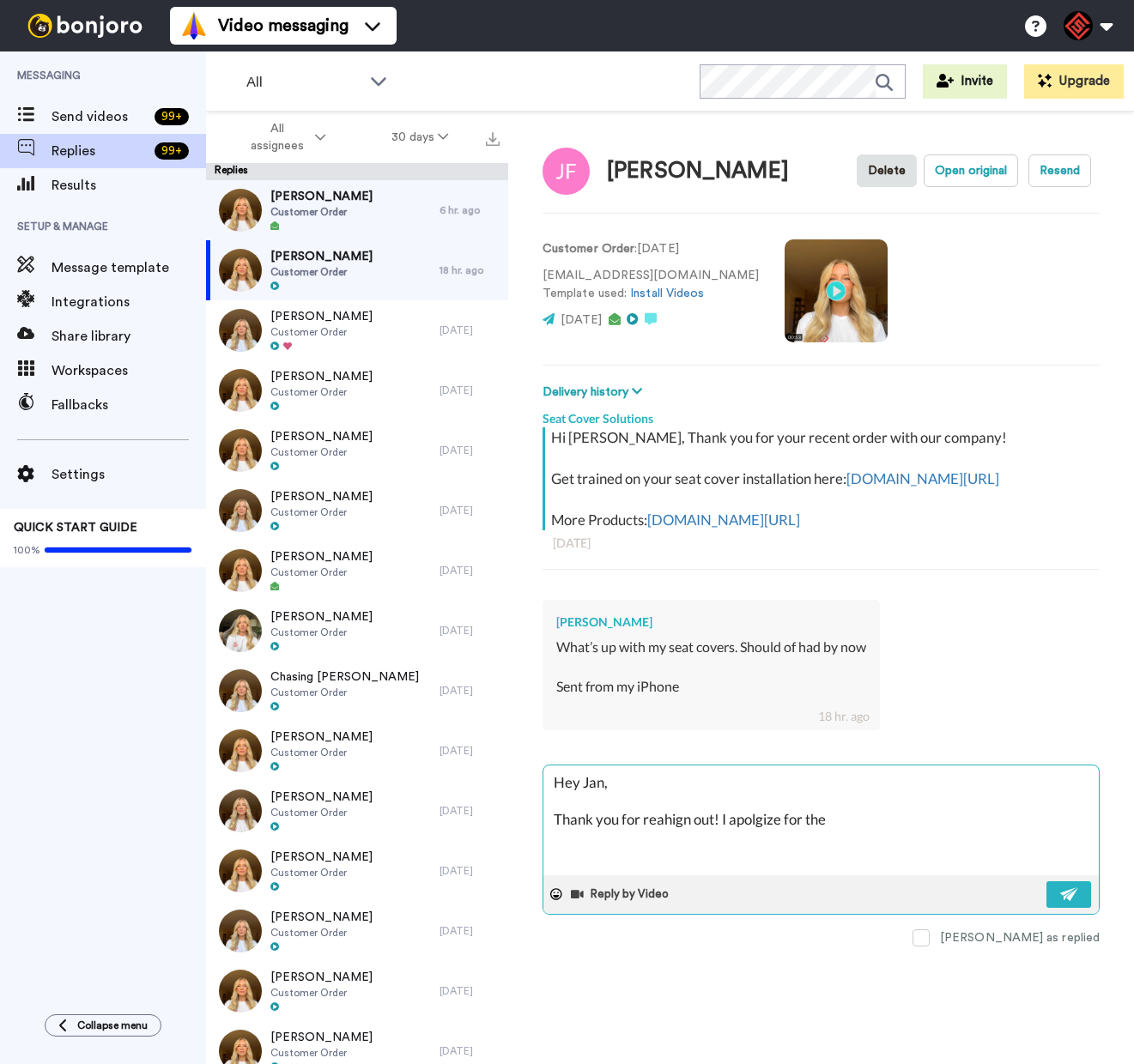
type textarea "x"
type textarea "Hey Jan, Thank you for reahign out! I apolgize for the"
type textarea "x"
type textarea "Hey Jan, Thank you for reahign out! I apolgize for the d"
type textarea "x"
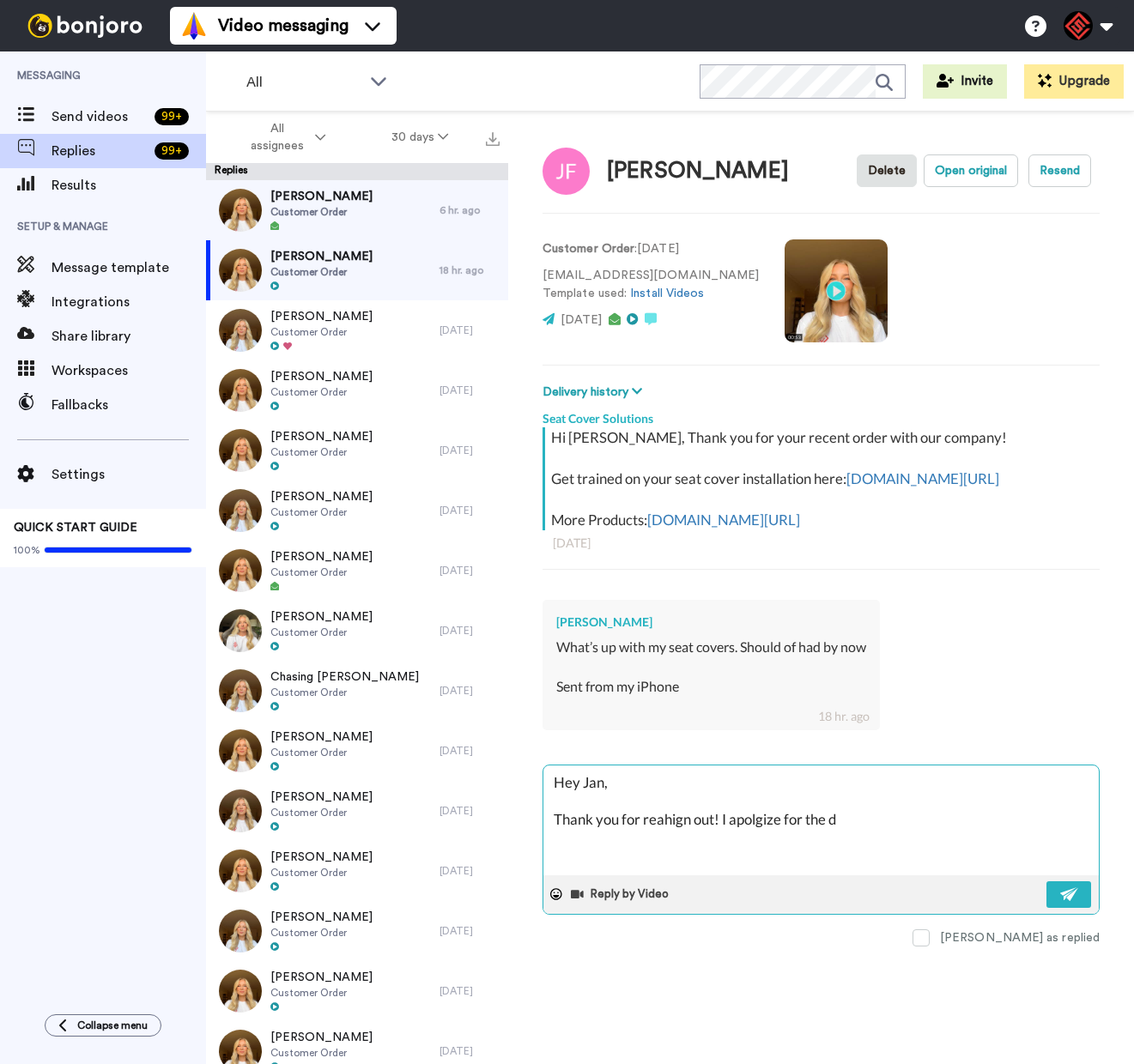
type textarea "Hey Jan, Thank you for reahign out! I apolgize for the de"
type textarea "x"
type textarea "Hey Jan, Thank you for reahign out! I apolgize for the de;"
type textarea "x"
type textarea "Hey Jan, Thank you for reahign out! I apolgize for the de;a"
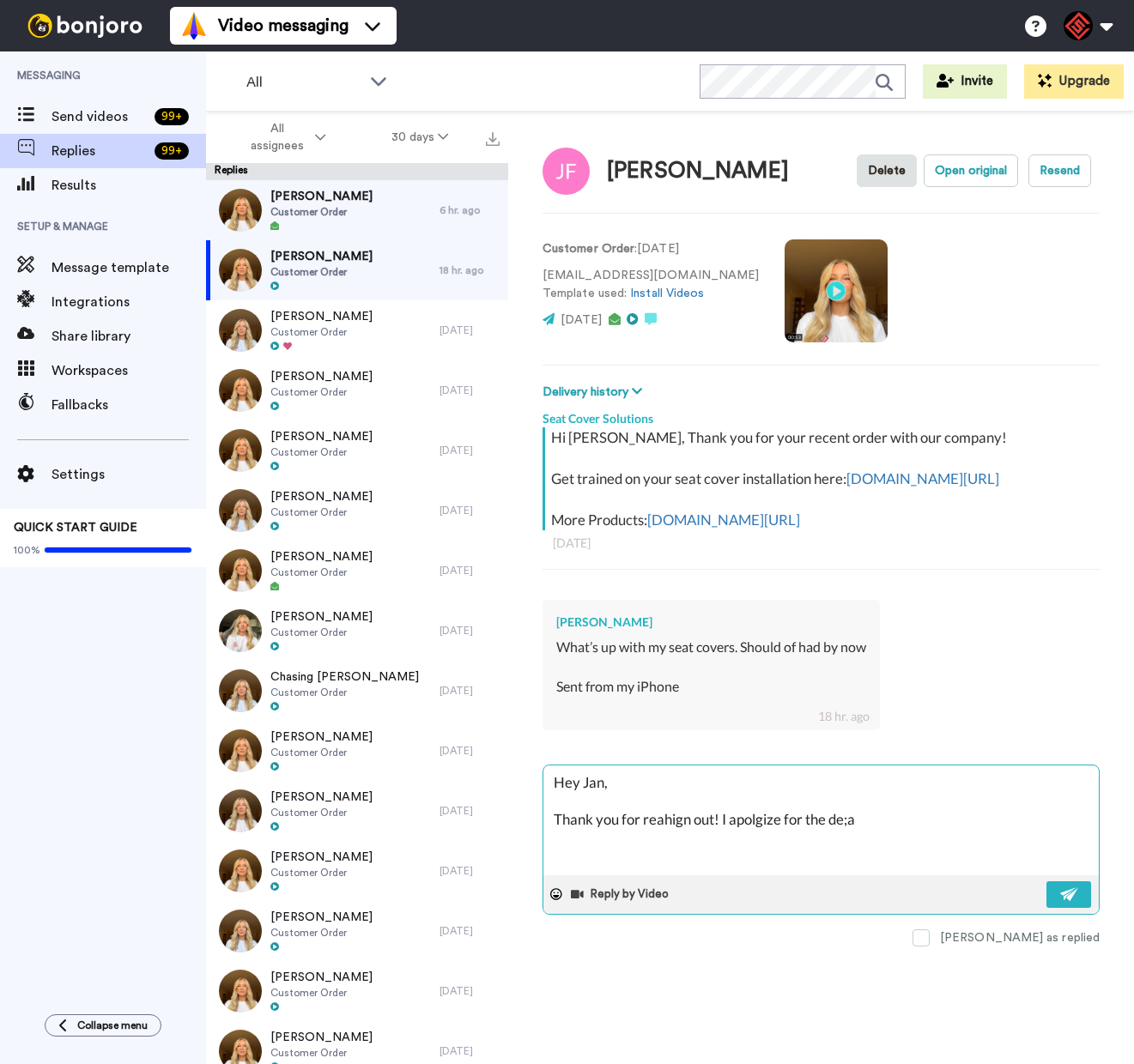
type textarea "x"
type textarea "Hey Jan, Thank you for reahign out! I apolgize for the de;ay"
type textarea "x"
type textarea "Hey Jan, Thank you for reahign out! I apolgize for the de;ay,"
type textarea "x"
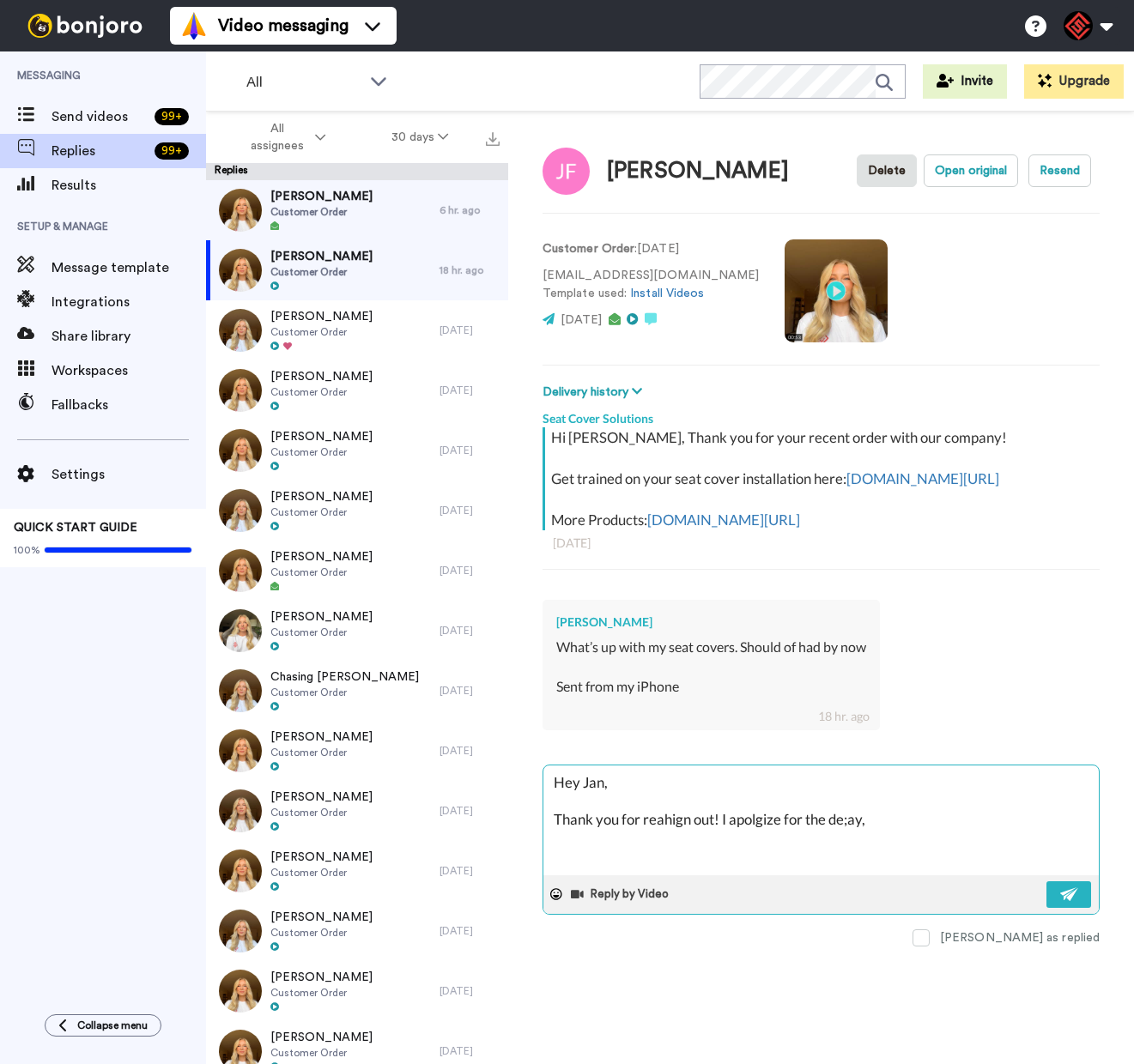
type textarea "Hey Jan, Thank you for reahign out! I apolgize for the de;ay,"
type textarea "x"
type textarea "Hey Jan, Thank you for reahign out! I apolgize for the de;ay, t"
type textarea "x"
type textarea "Hey Jan, Thank you for reahign out! I apolgize for the de;ay, th"
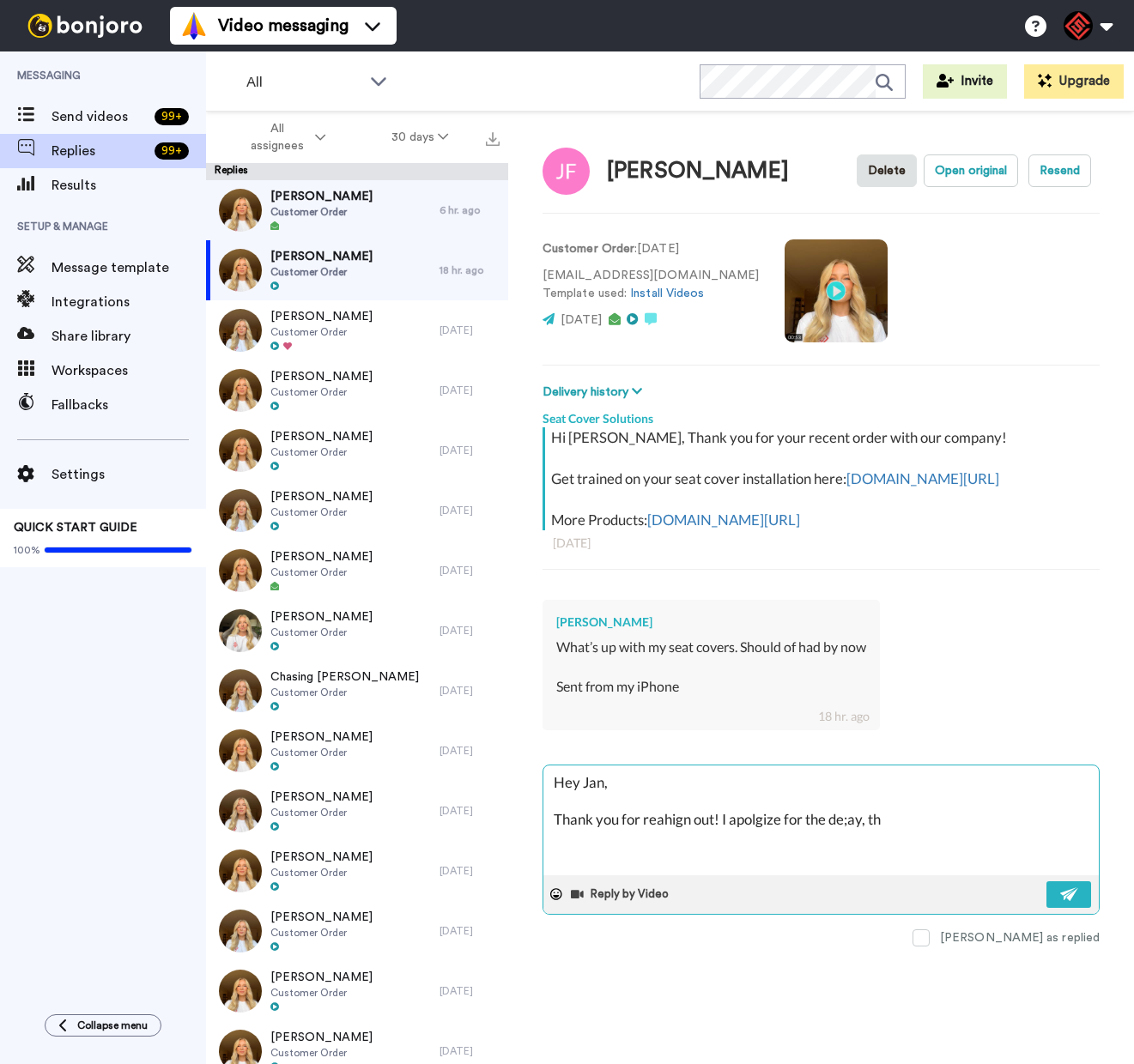
type textarea "x"
type textarea "Hey Jan, Thank you for reahign out! I apolgize for the de;ay, tha"
type textarea "x"
type textarea "Hey Jan, Thank you for reahign out! I apolgize for the de;ay, that"
type textarea "x"
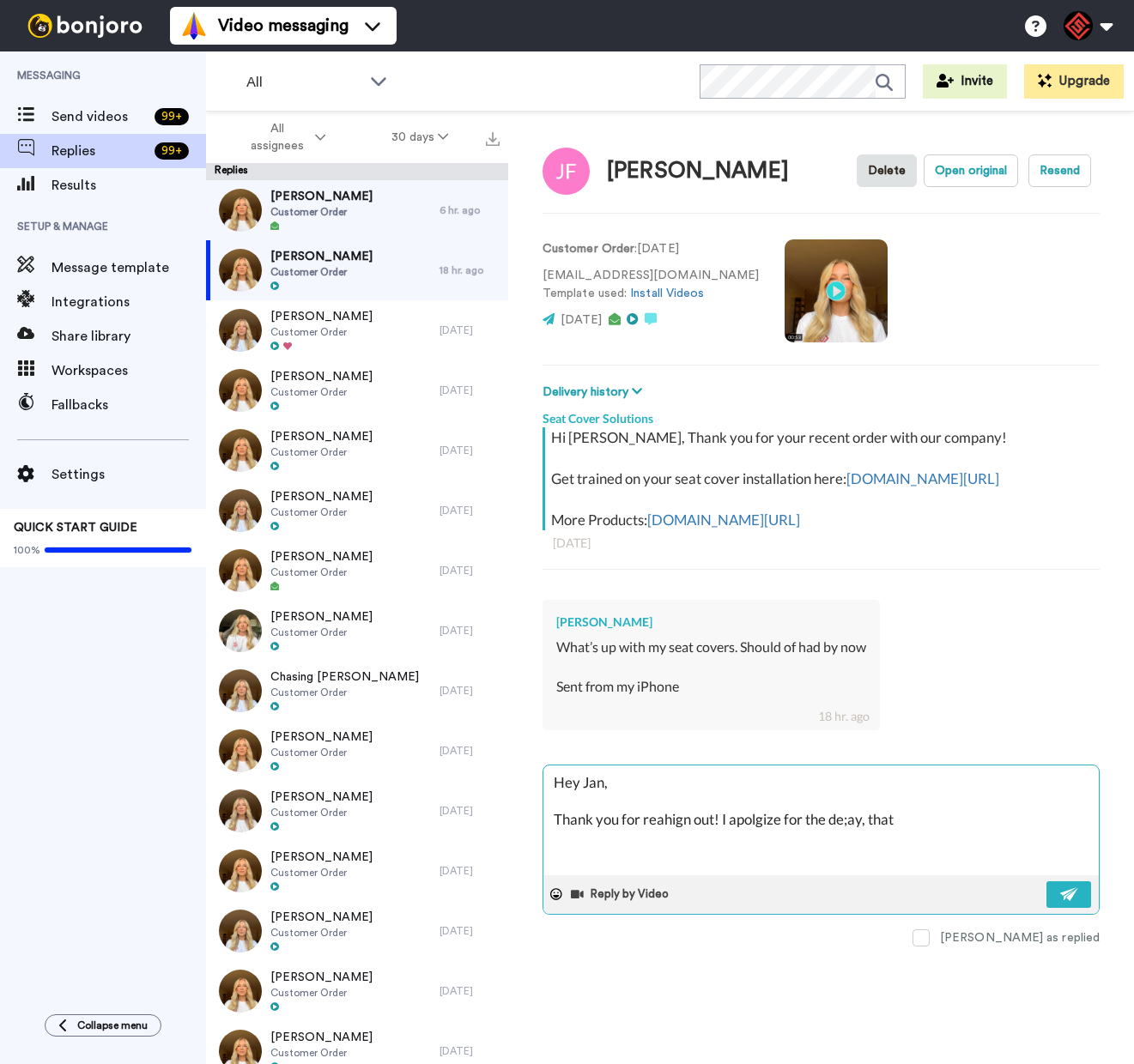
type textarea "Hey Jan, Thank you for reahign out! I apolgize for the de;ay, that"
type textarea "x"
type textarea "Hey Jan, Thank you for reahign out! I apolgize for the de;ay, that p"
type textarea "x"
type textarea "Hey Jan, Thank you for reahign out! I apolgize for the de;ay, that pa"
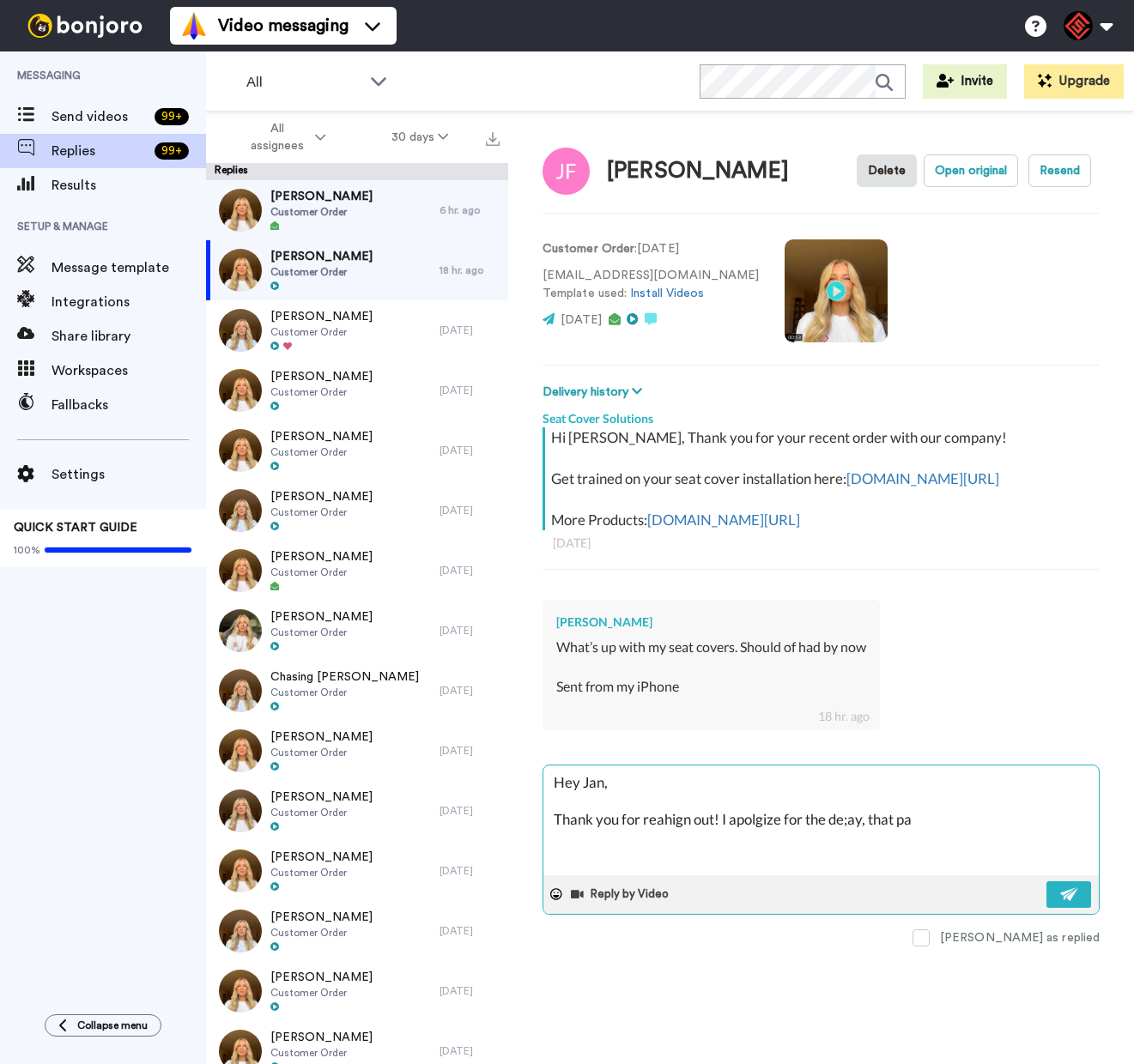
type textarea "x"
type textarea "Hey Jan, Thank you for reahign out! I apolgize for the de;ay, that pal"
type textarea "x"
type textarea "Hey Jan, Thank you for reahign out! I apolgize for the de;ay, that palc"
type textarea "x"
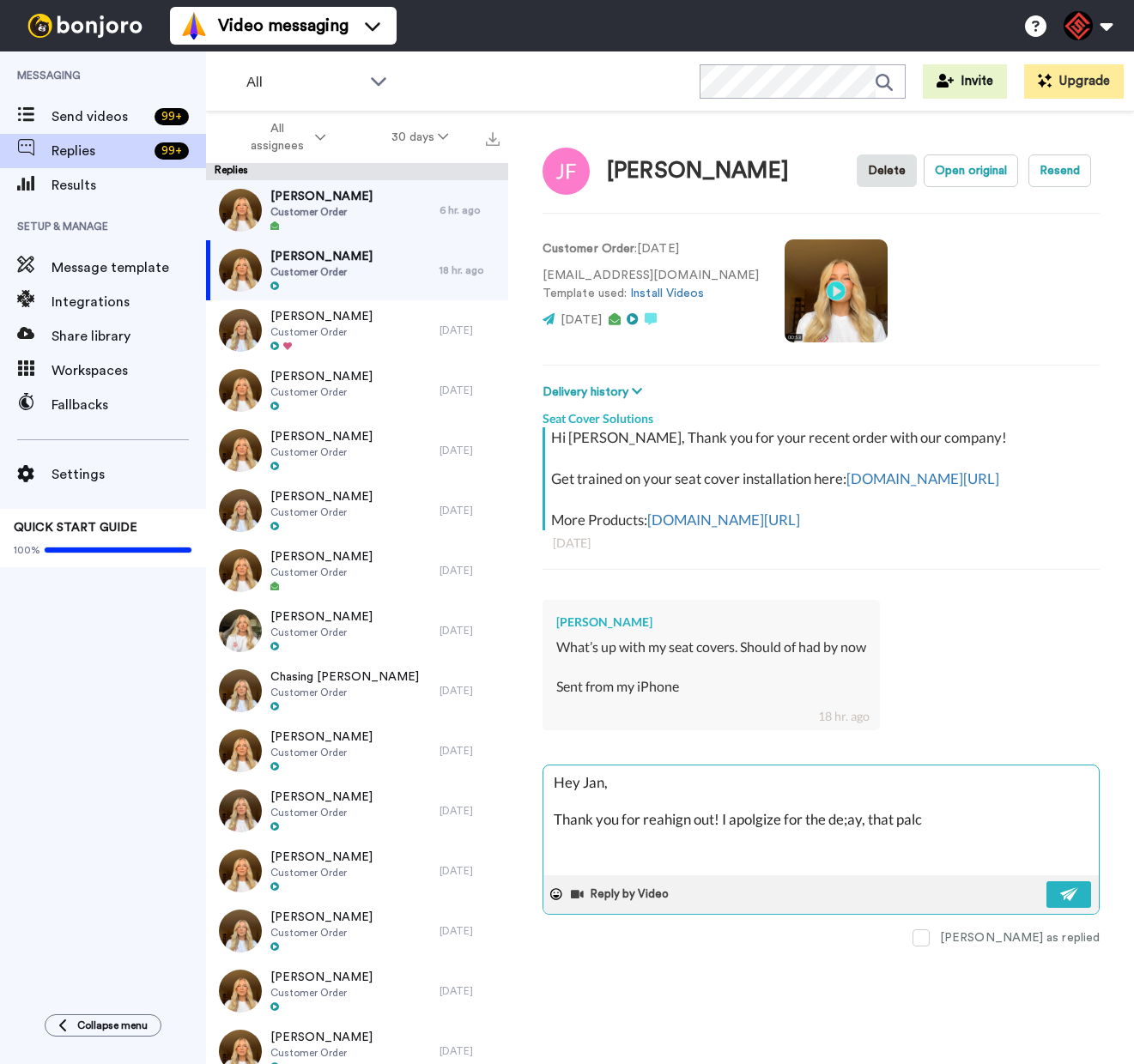
type textarea "Hey Jan, Thank you for reahign out! I apolgize for the de;ay, that pal"
type textarea "x"
type textarea "Hey Jan, Thank you for reahign out! I apolgize for the de;ay, that pa"
type textarea "x"
type textarea "Hey Jan, Thank you for reahign out! I apolgize for the de;ay, that p"
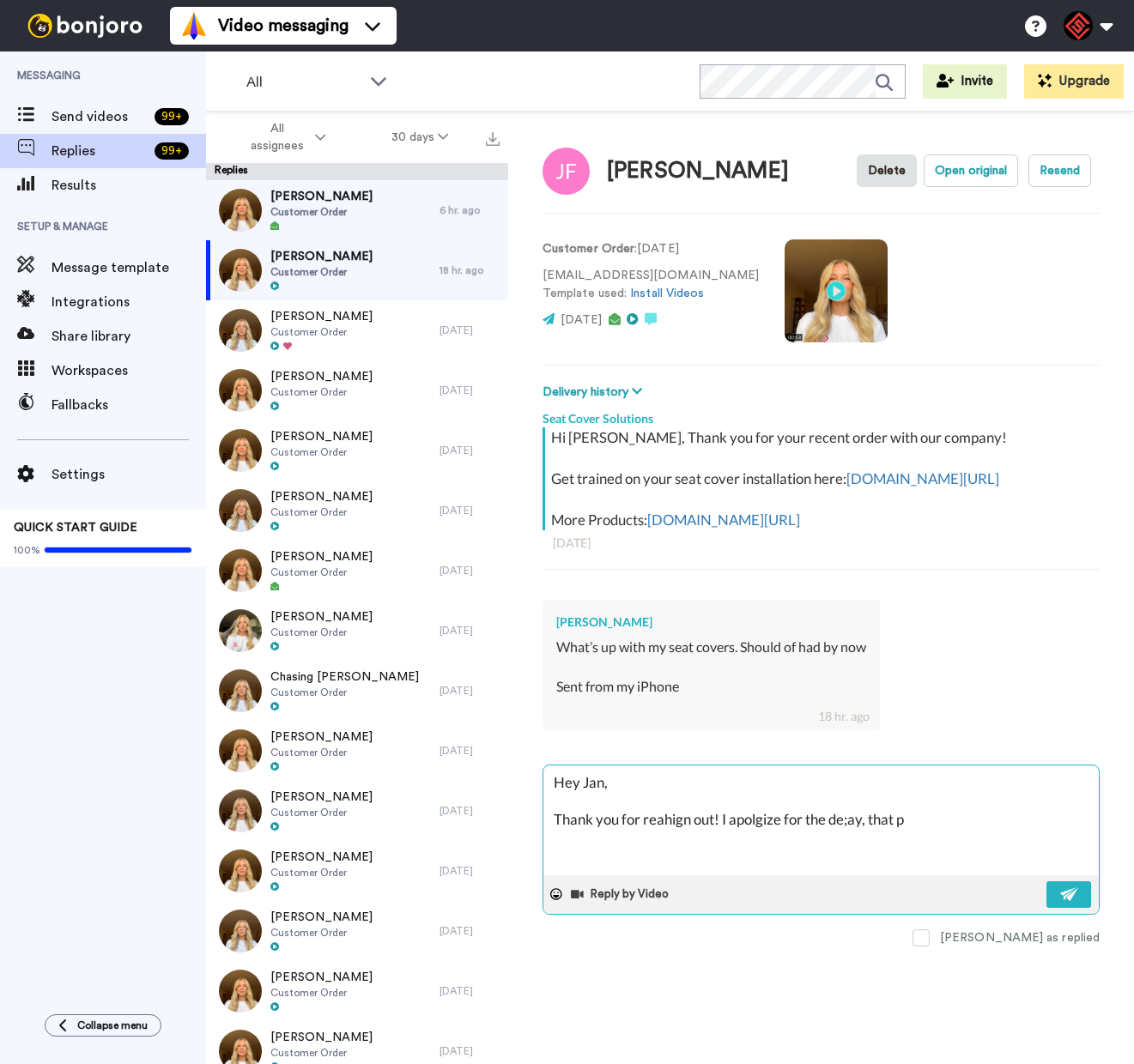
type textarea "x"
type textarea "Hey Jan, Thank you for reahign out! I apolgize for the de;ay, that"
type textarea "x"
type textarea "Hey Jan, Thank you for reahign out! I apolgize for the de;ay, that"
type textarea "x"
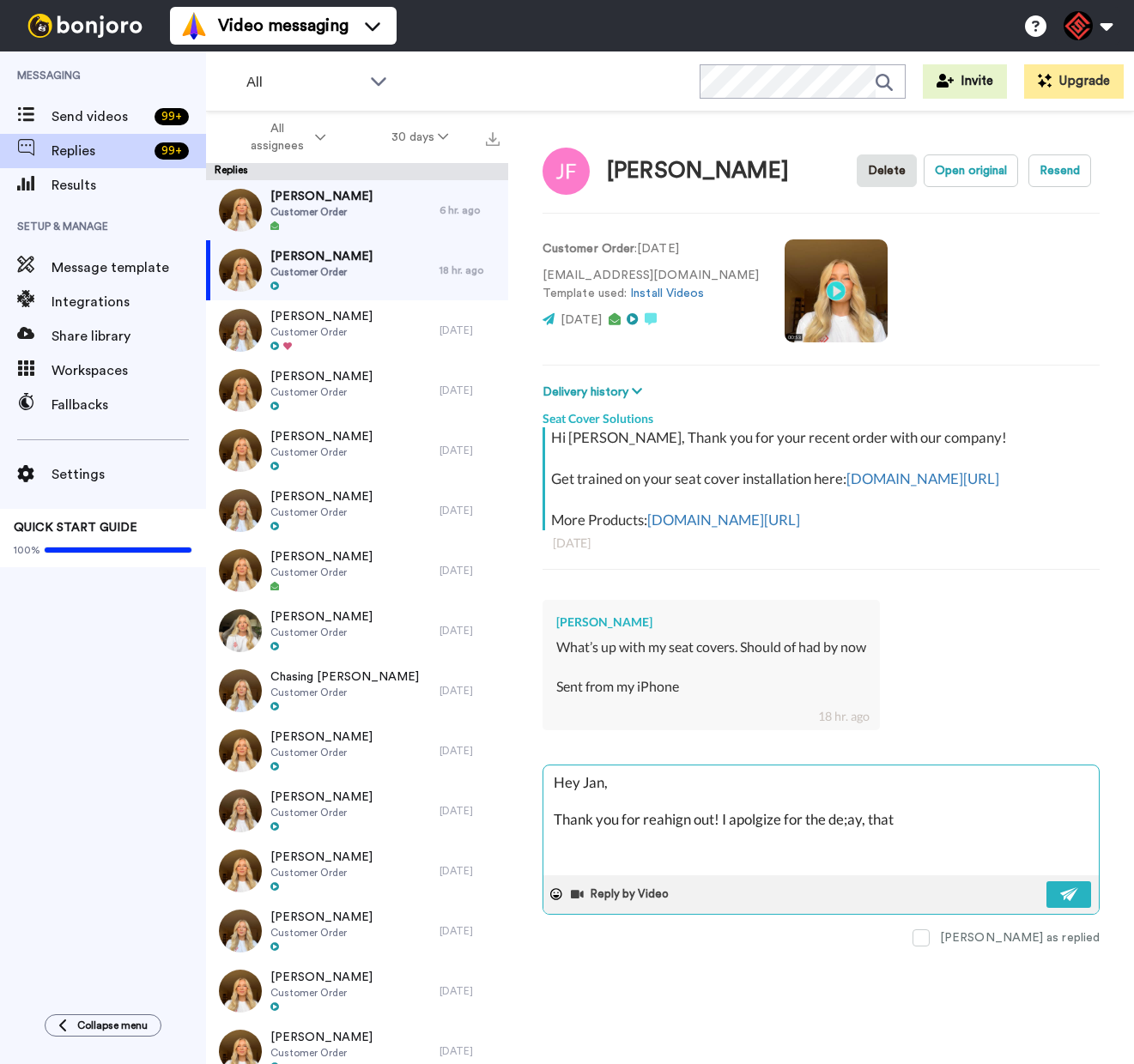
type textarea "Hey Jan, Thank you for reahign out! I apolgize for the de;ay, tha"
type textarea "x"
type textarea "Hey Jan, Thank you for reahign out! I apolgize for the de;ay, th"
type textarea "x"
type textarea "Hey Jan, Thank you for reahign out! I apolgize for the de;ay, t"
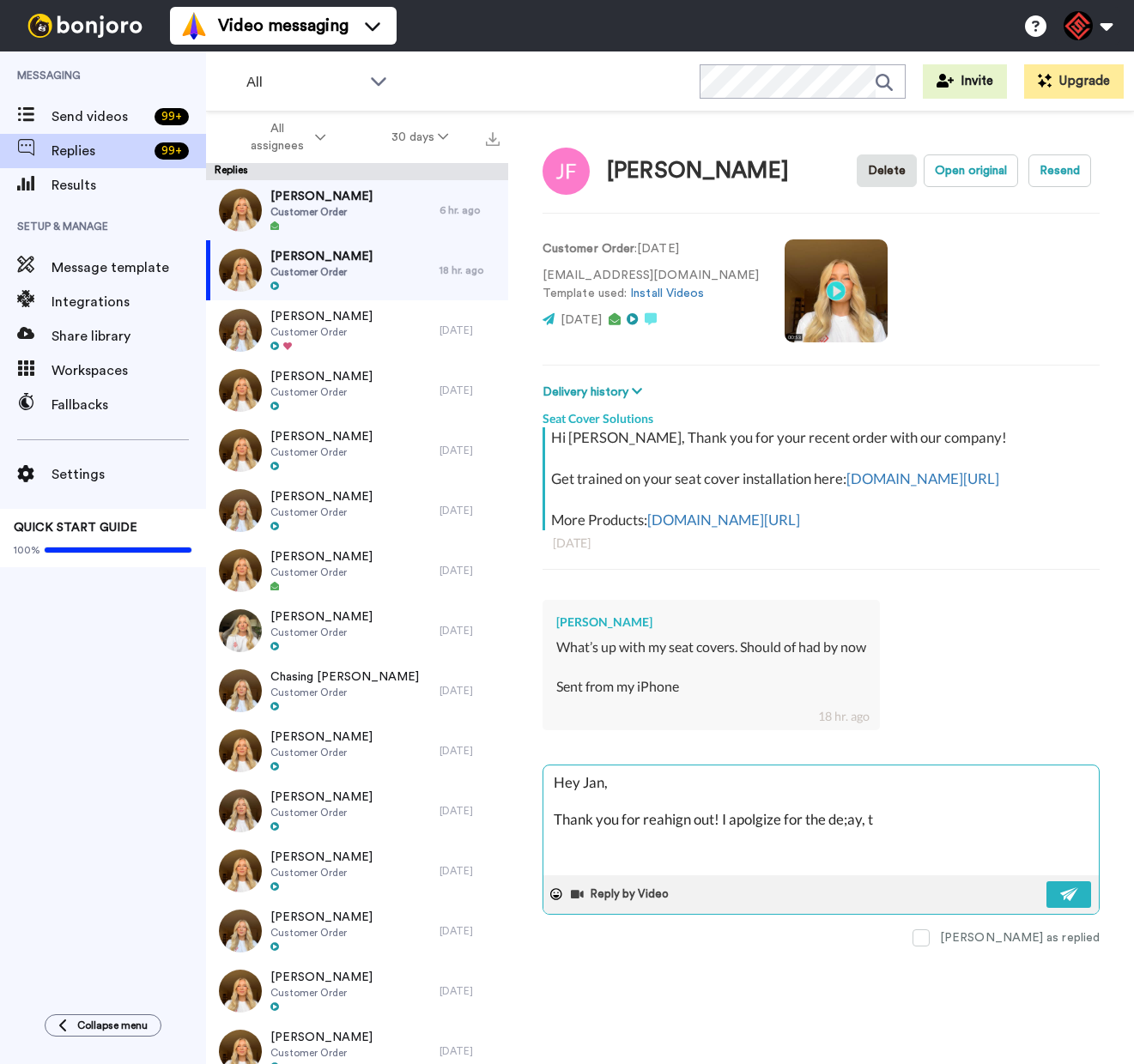
type textarea "x"
type textarea "Hey Jan, Thank you for reahign out! I apolgize for the de;ay,"
type textarea "x"
type textarea "Hey Jan, Thank you for reahign out! I apolgize for the de;ay,"
type textarea "x"
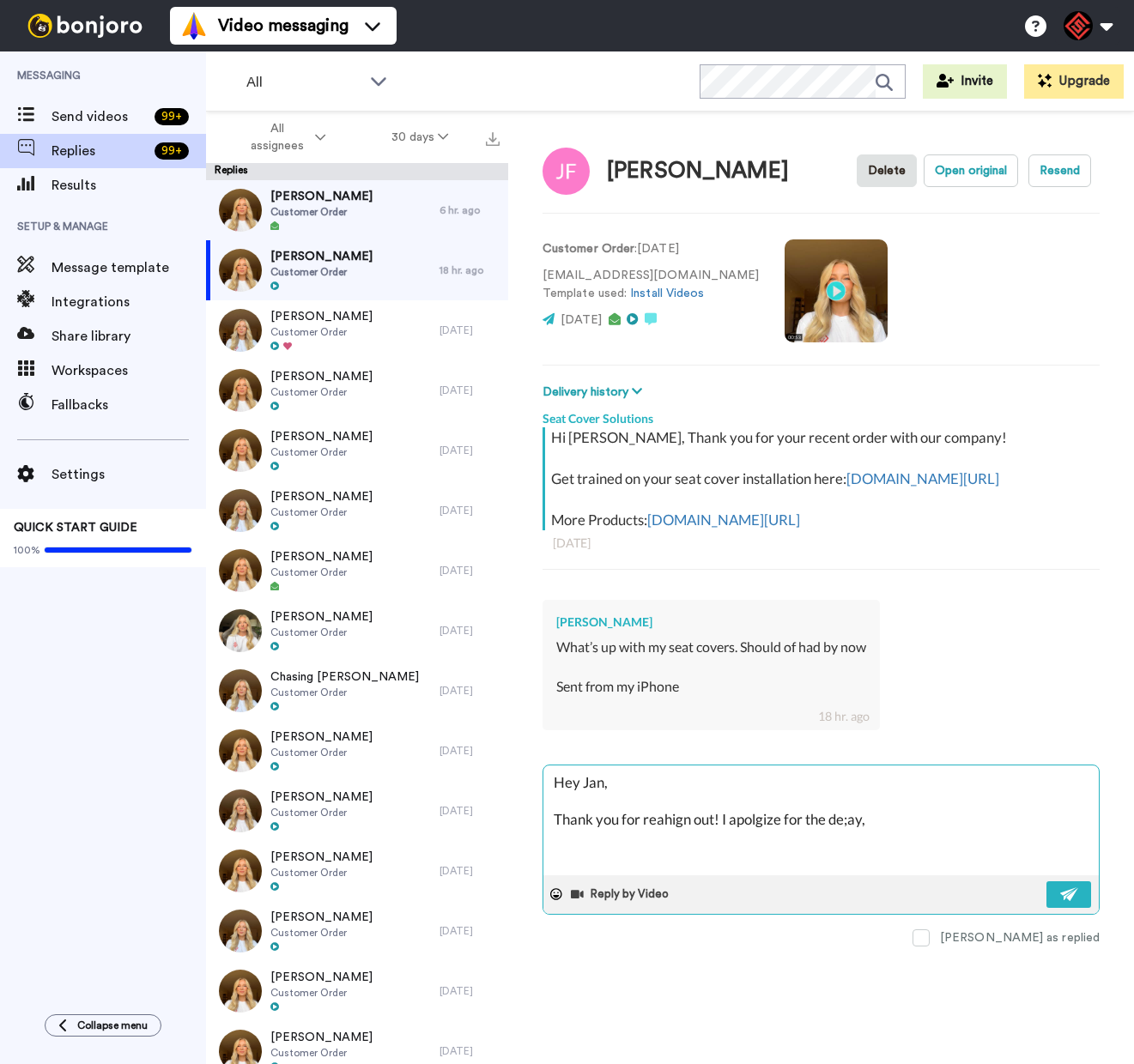
type textarea "Hey Jan, Thank you for reahign out! I apolgize for the de;ay"
type textarea "x"
type textarea "Hey Jan, Thank you for reahign out! I apolgize for the de;a"
type textarea "x"
type textarea "Hey Jan, Thank you for reahign out! I apolgize for the de;"
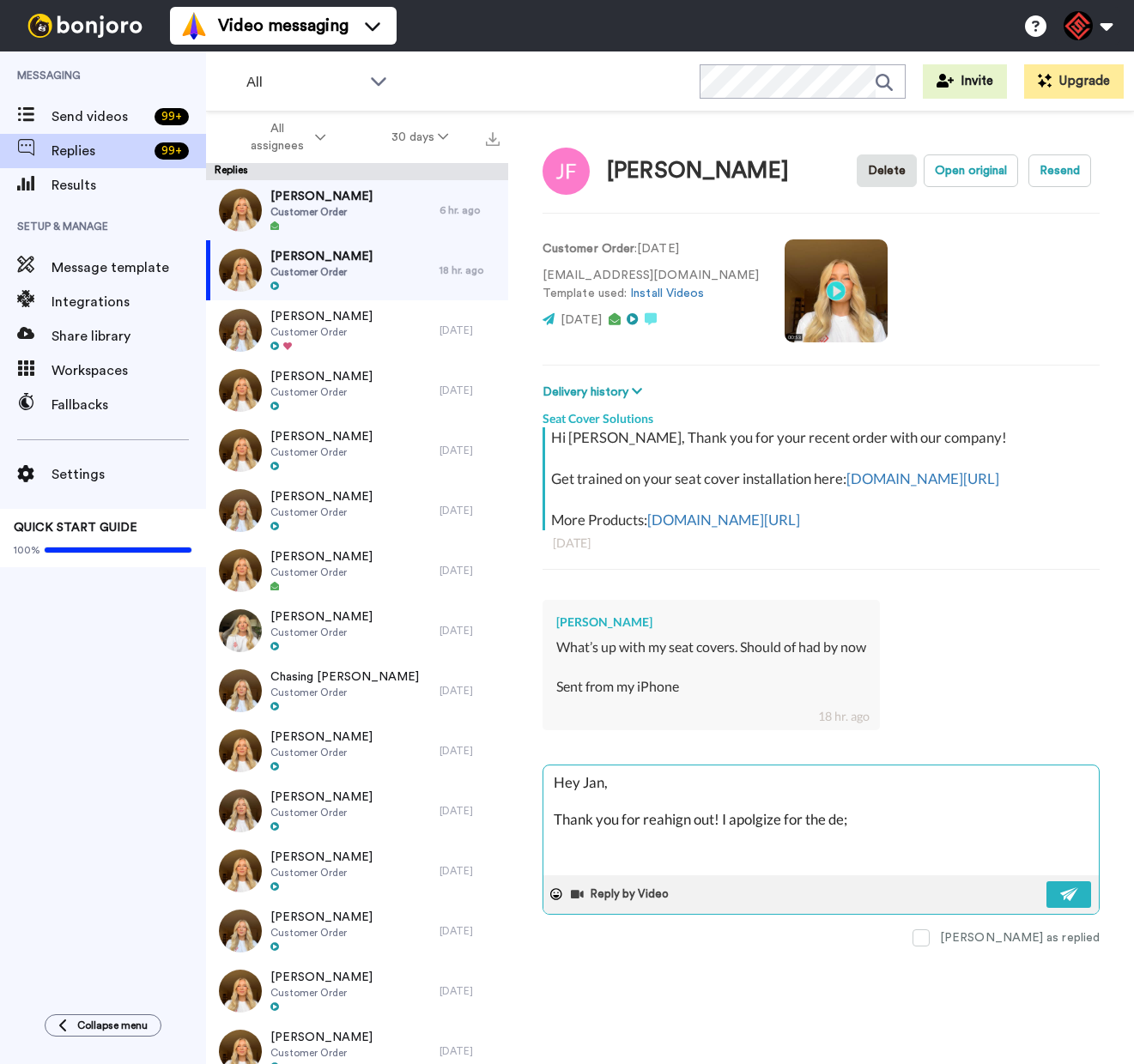
type textarea "x"
type textarea "Hey Jan, Thank you for reahign out! I apolgize for the de"
type textarea "x"
type textarea "Hey Jan, Thank you for reahign out! I apolgize for the del"
type textarea "x"
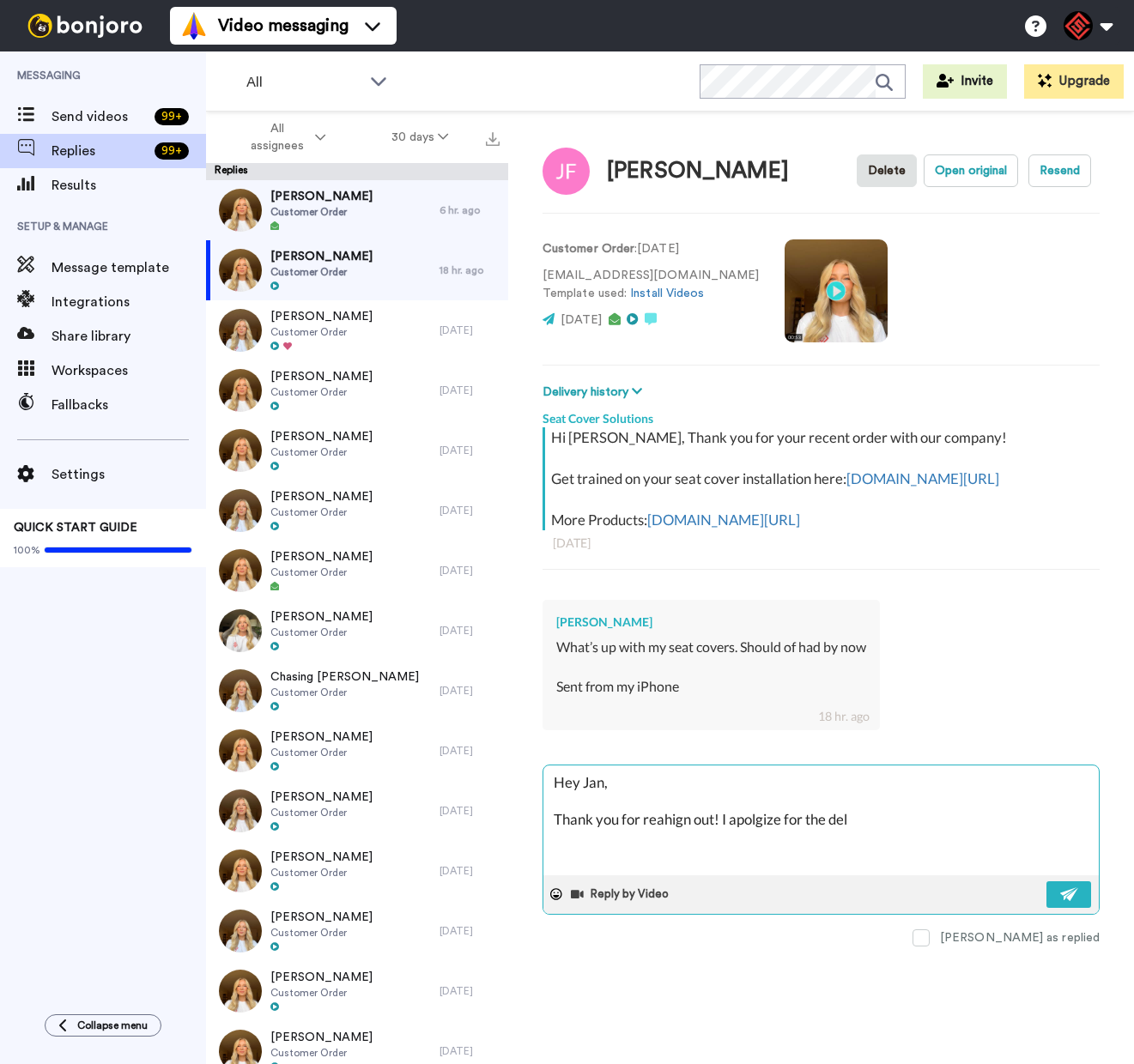
type textarea "Hey Jan, Thank you for reahign out! I apolgize for the dela"
type textarea "x"
type textarea "Hey Jan, Thank you for reahign out! I apolgize for the delay"
type textarea "x"
type textarea "Hey Jan, Thank you for reahign out! I apolgize for the delay"
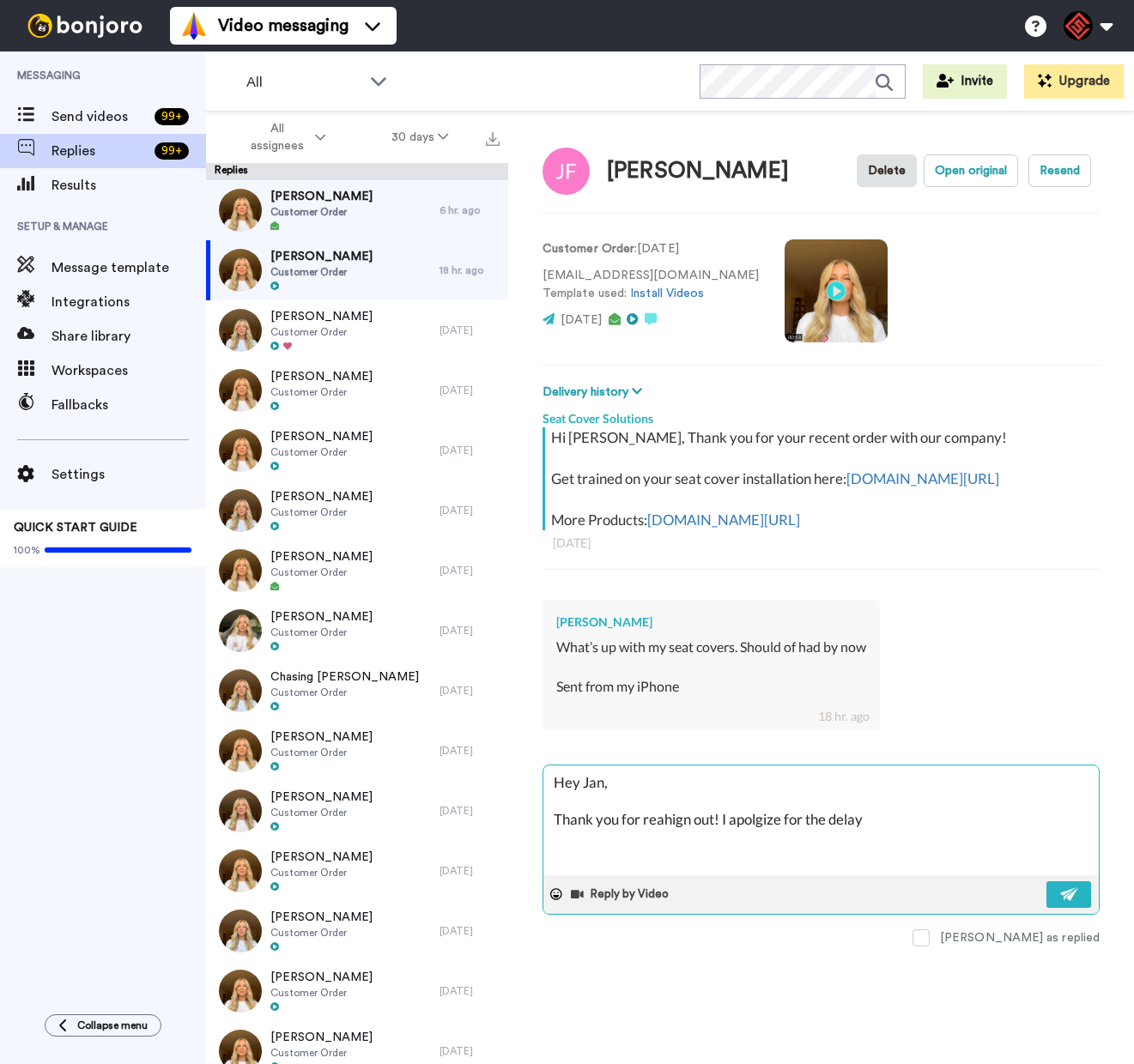
type textarea "x"
type textarea "Hey Jan, Thank you for reahign out! I apolgize for the delay a"
type textarea "x"
type textarea "Hey Jan, Thank you for reahign out! I apolgize for the delay an"
type textarea "x"
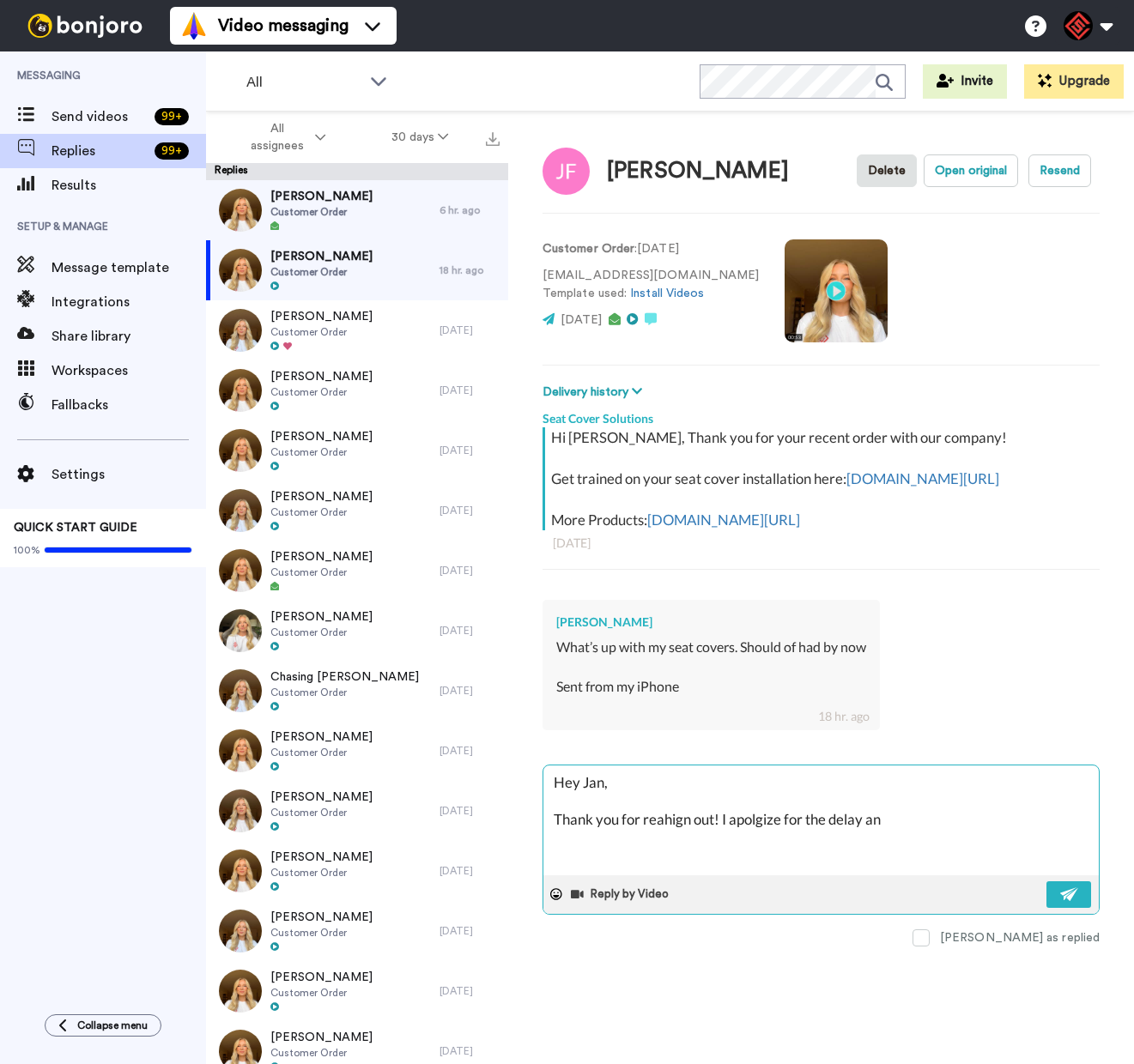
type textarea "Hey Jan, Thank you for reahign out! I apolgize for the delay and"
type textarea "x"
type textarea "Hey Jan, Thank you for reahign out! I apolgize for the delay and"
type textarea "x"
type textarea "Hey Jan, Thank you for reahign out! I apolgize for the delay and a"
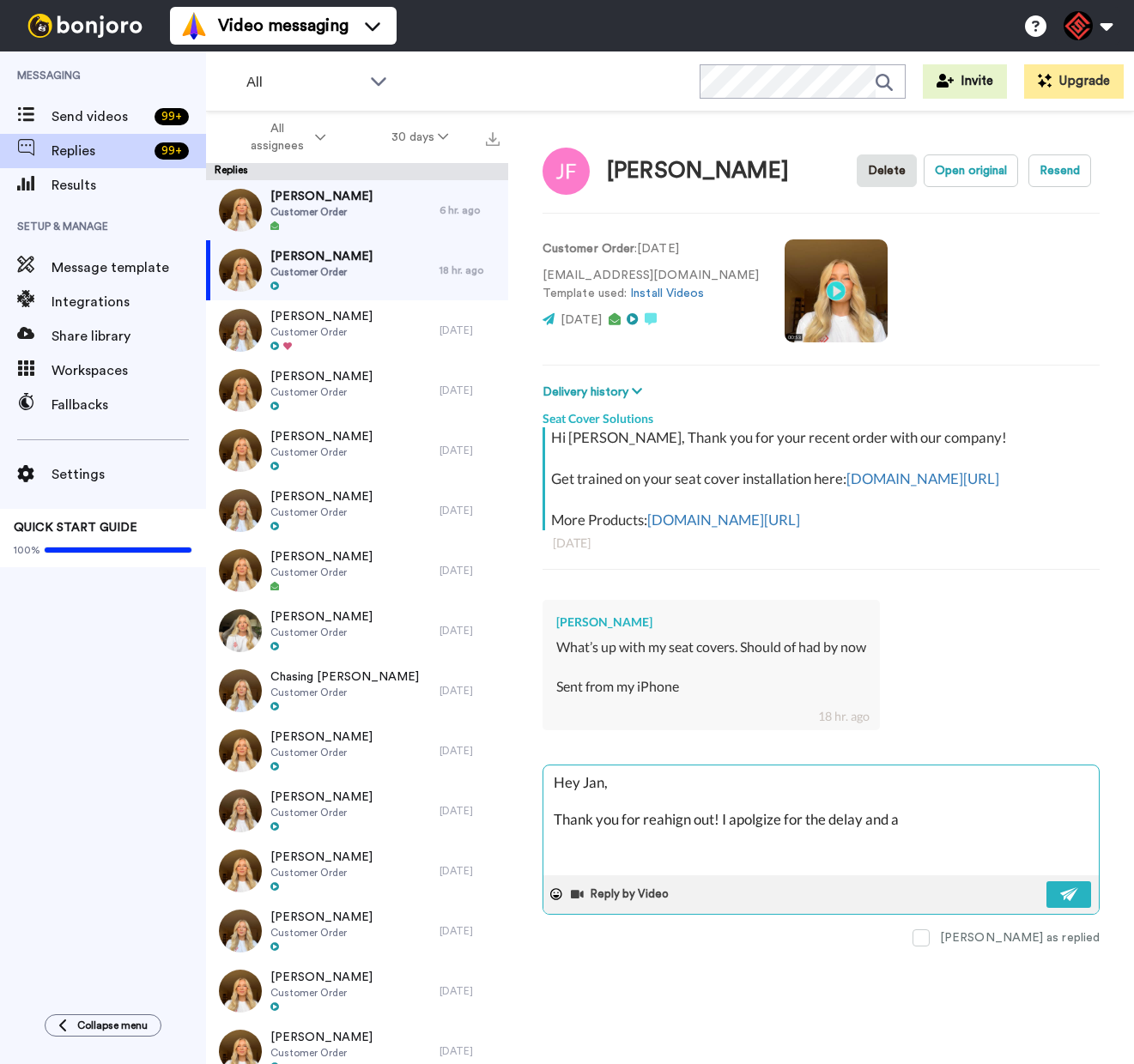
type textarea "x"
type textarea "Hey Jan, Thank you for reahign out! I apolgize for the delay and"
type textarea "x"
type textarea "Hey Jan, Thank you for reahign out! I apolgize for the delay and c"
type textarea "x"
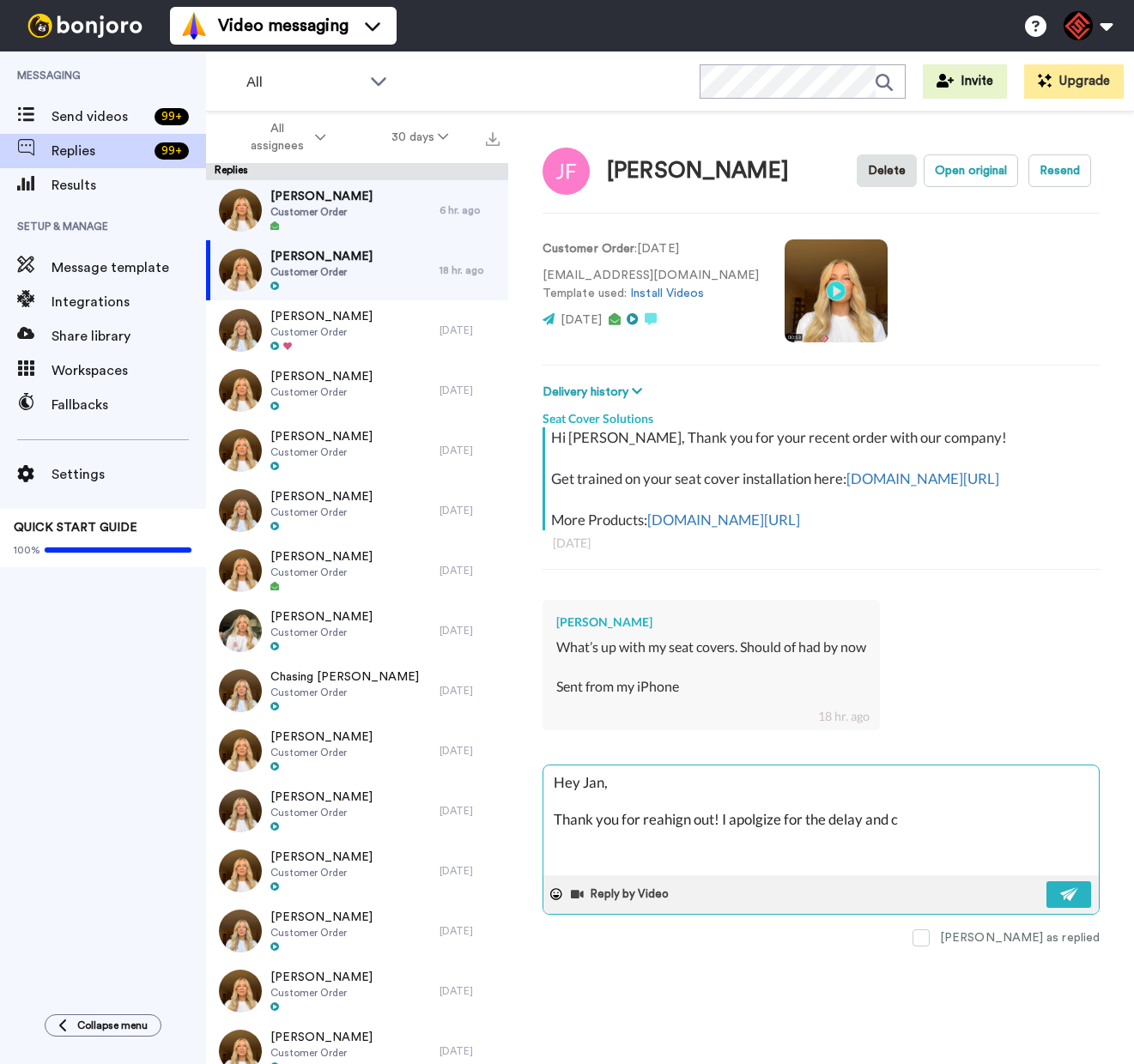
type textarea "Hey Jan, Thank you for reahign out! I apolgize for the delay and ca"
paste textarea "I appreciate you letting me help you with this. If you have any further questio…"
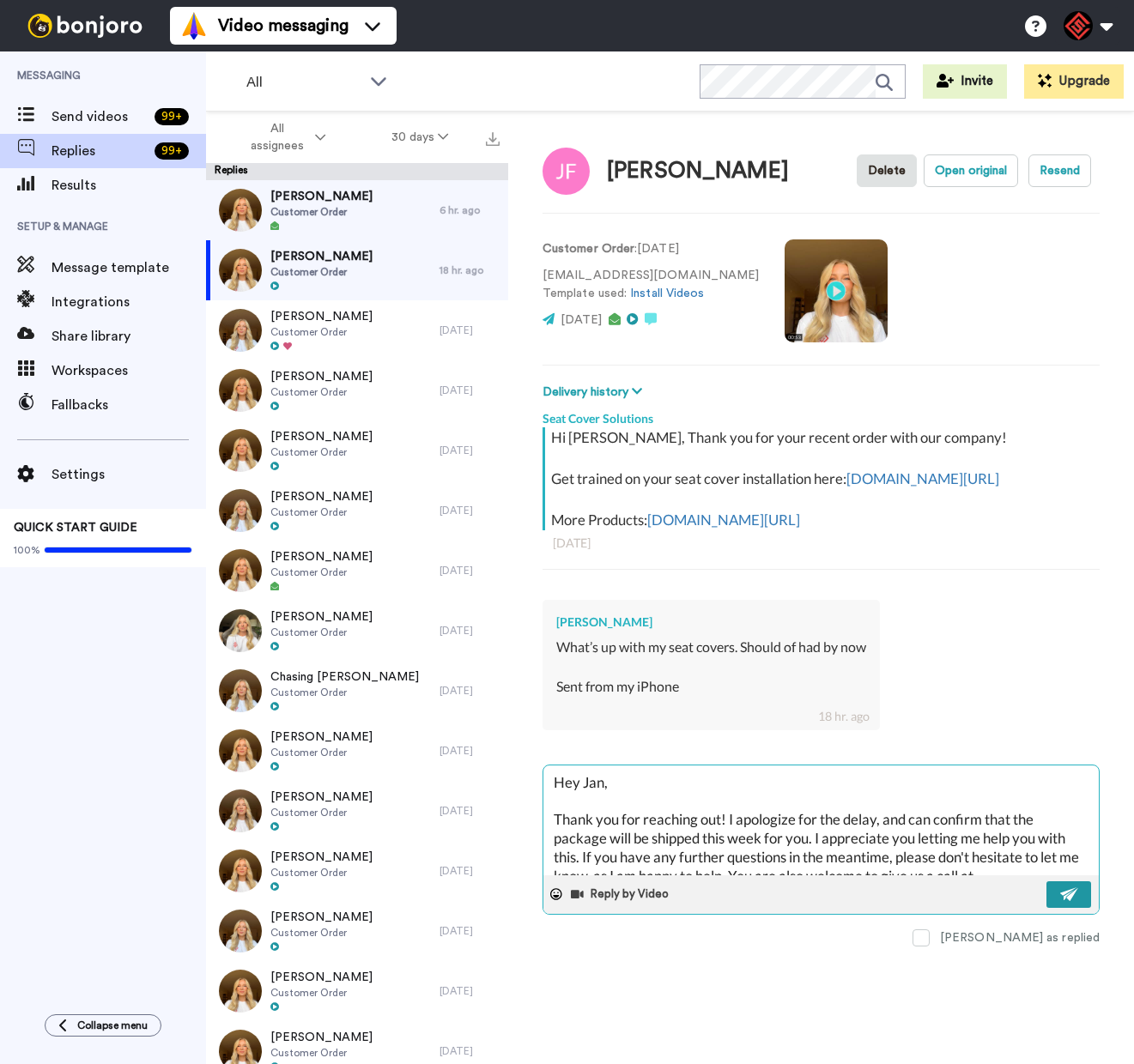
click at [1074, 901] on img at bounding box center [1069, 895] width 19 height 14
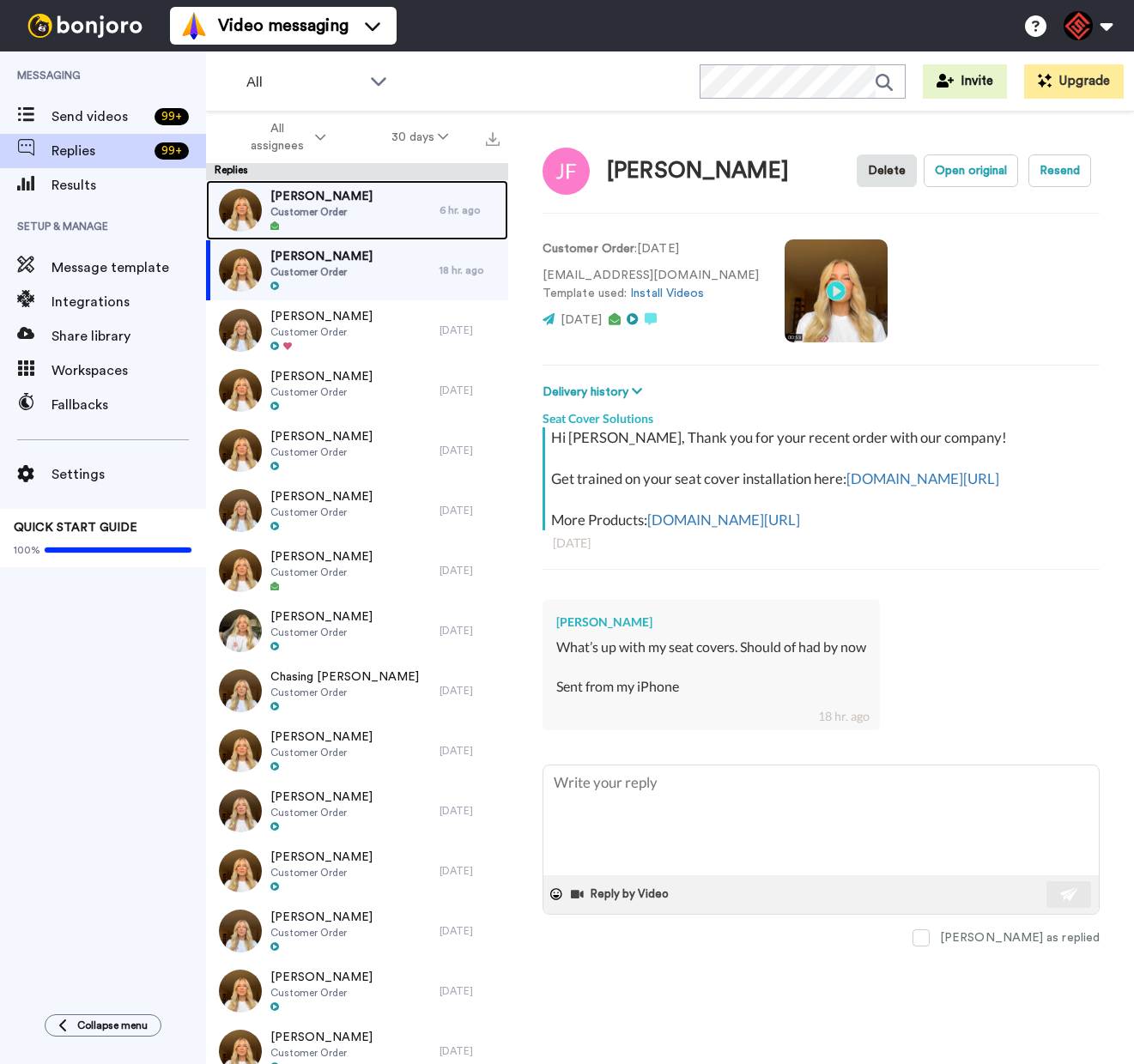
drag, startPoint x: 327, startPoint y: 212, endPoint x: 336, endPoint y: 215, distance: 9.5
click at [327, 212] on span "Customer Order" at bounding box center [321, 212] width 102 height 14
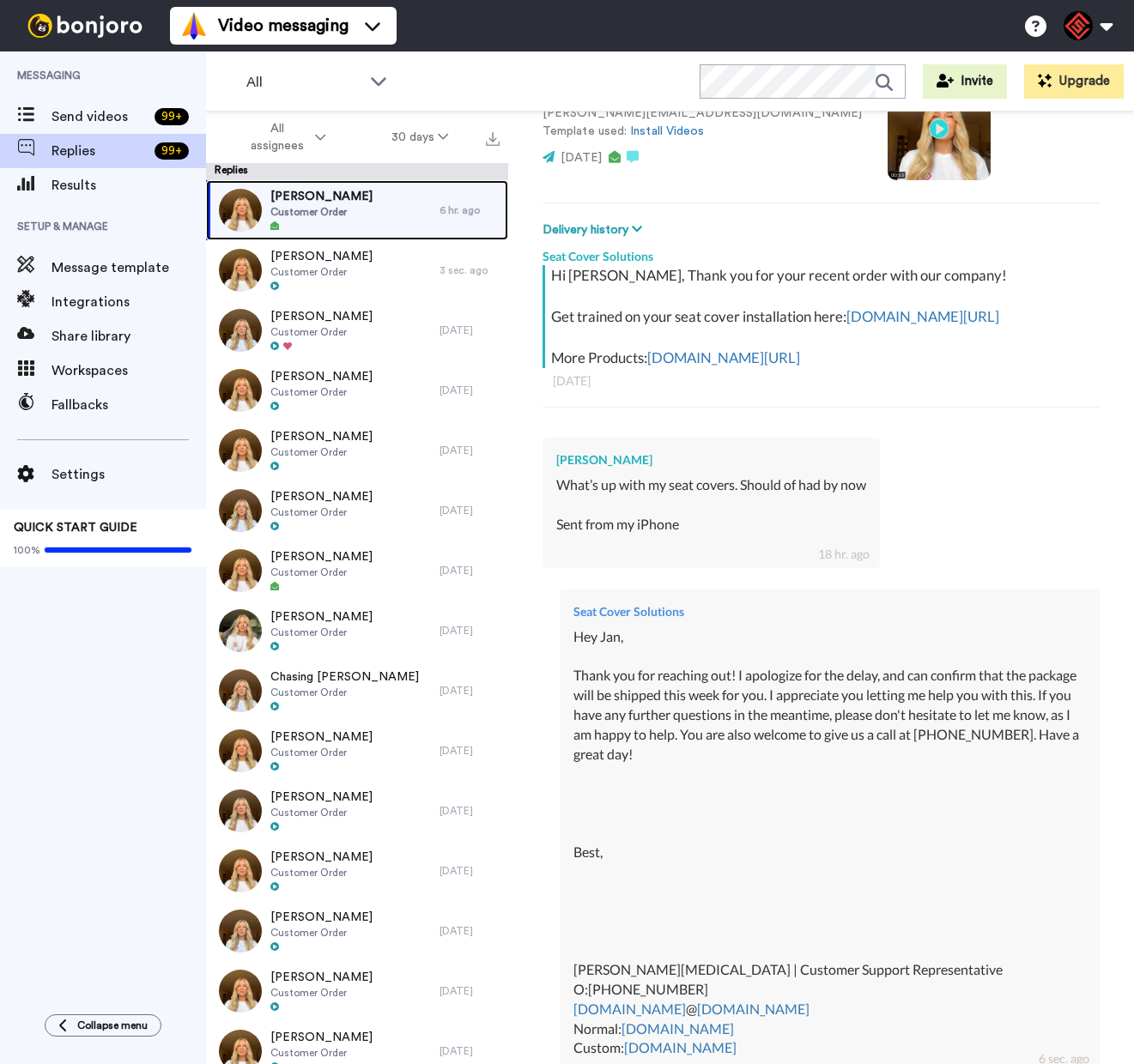
scroll to position [408, 0]
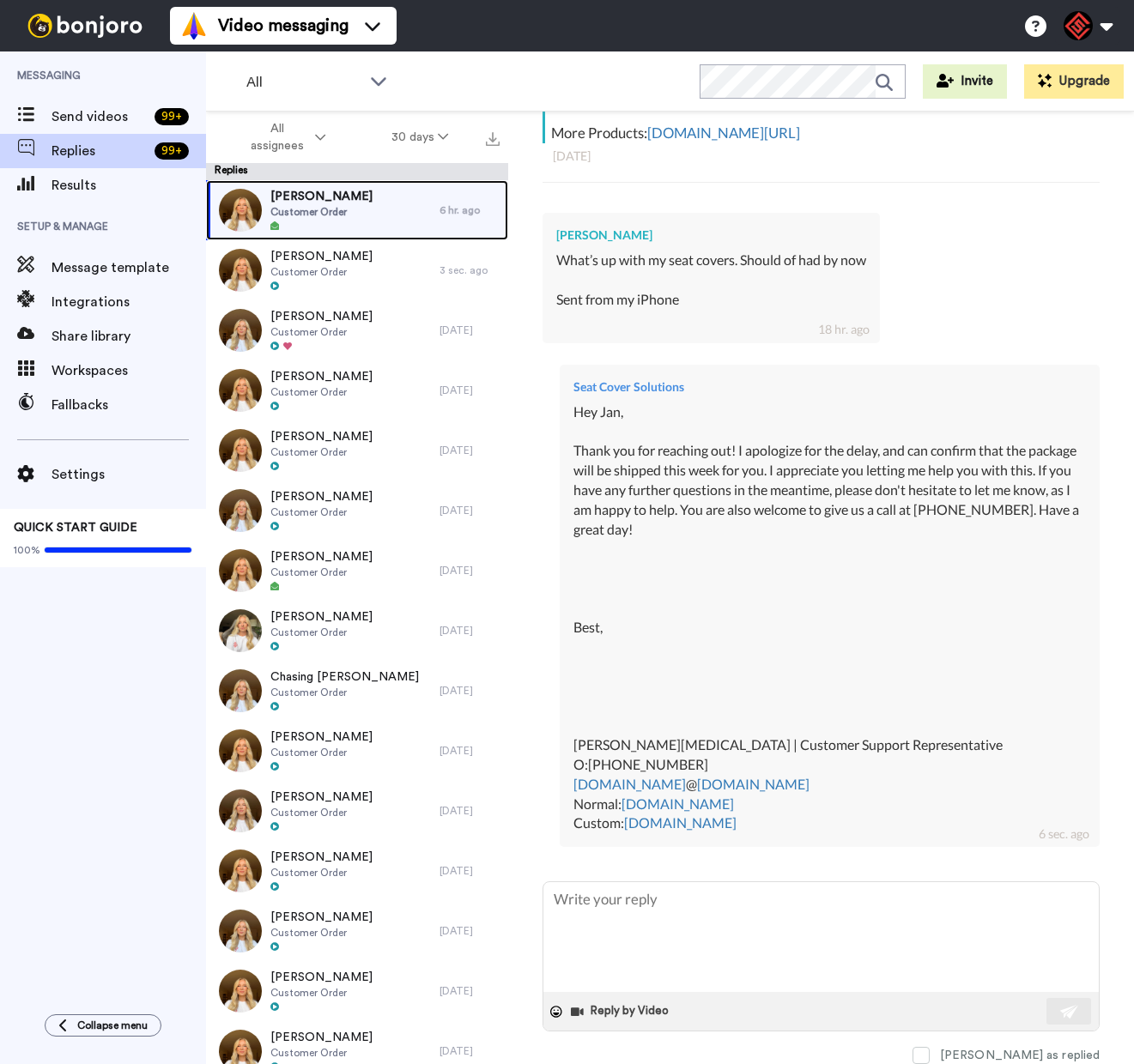
click at [372, 221] on div "Scott Smathers Customer Order" at bounding box center [323, 211] width 233 height 60
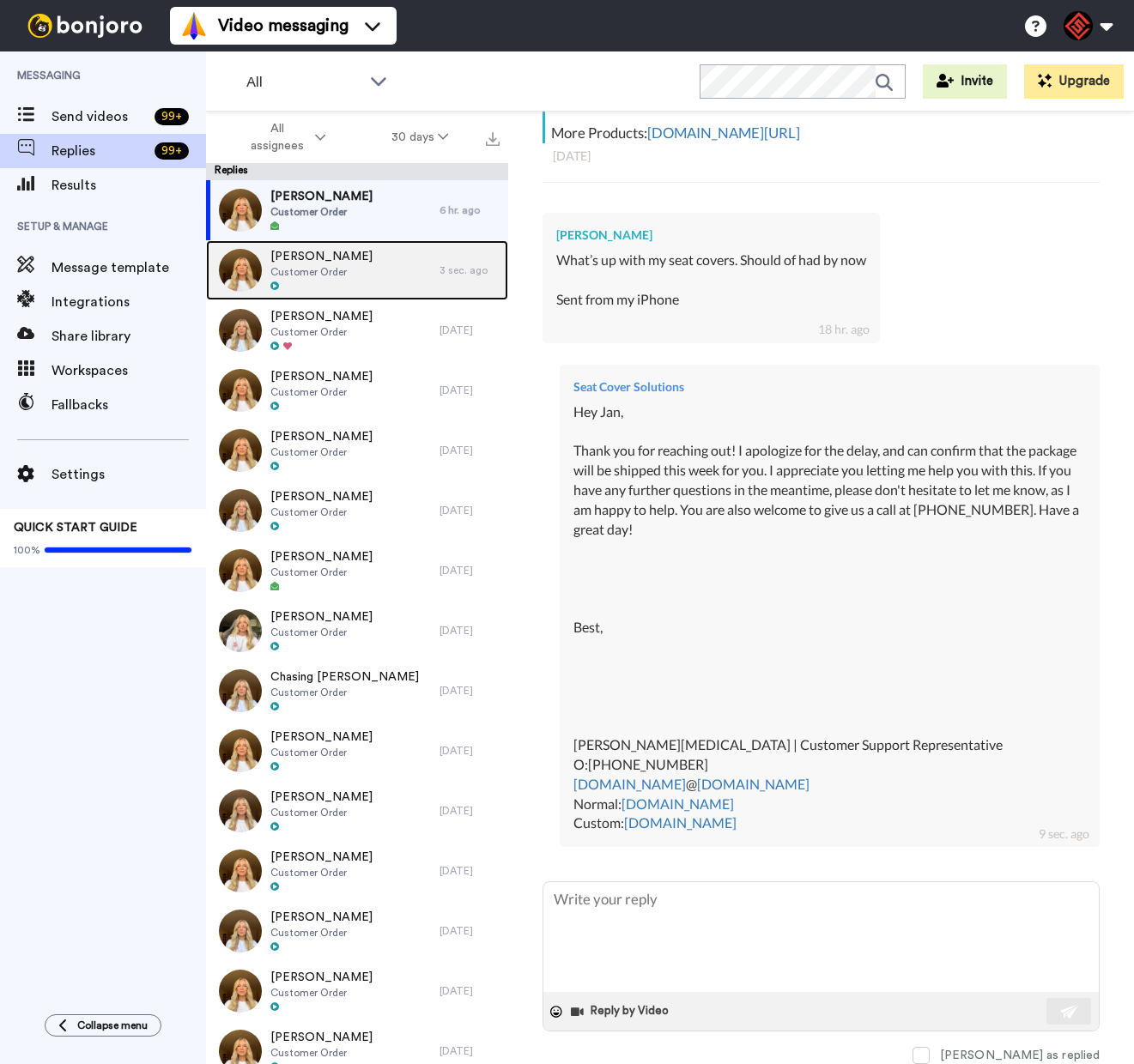
click at [352, 296] on div "Jan Fiedler Customer Order" at bounding box center [323, 270] width 233 height 60
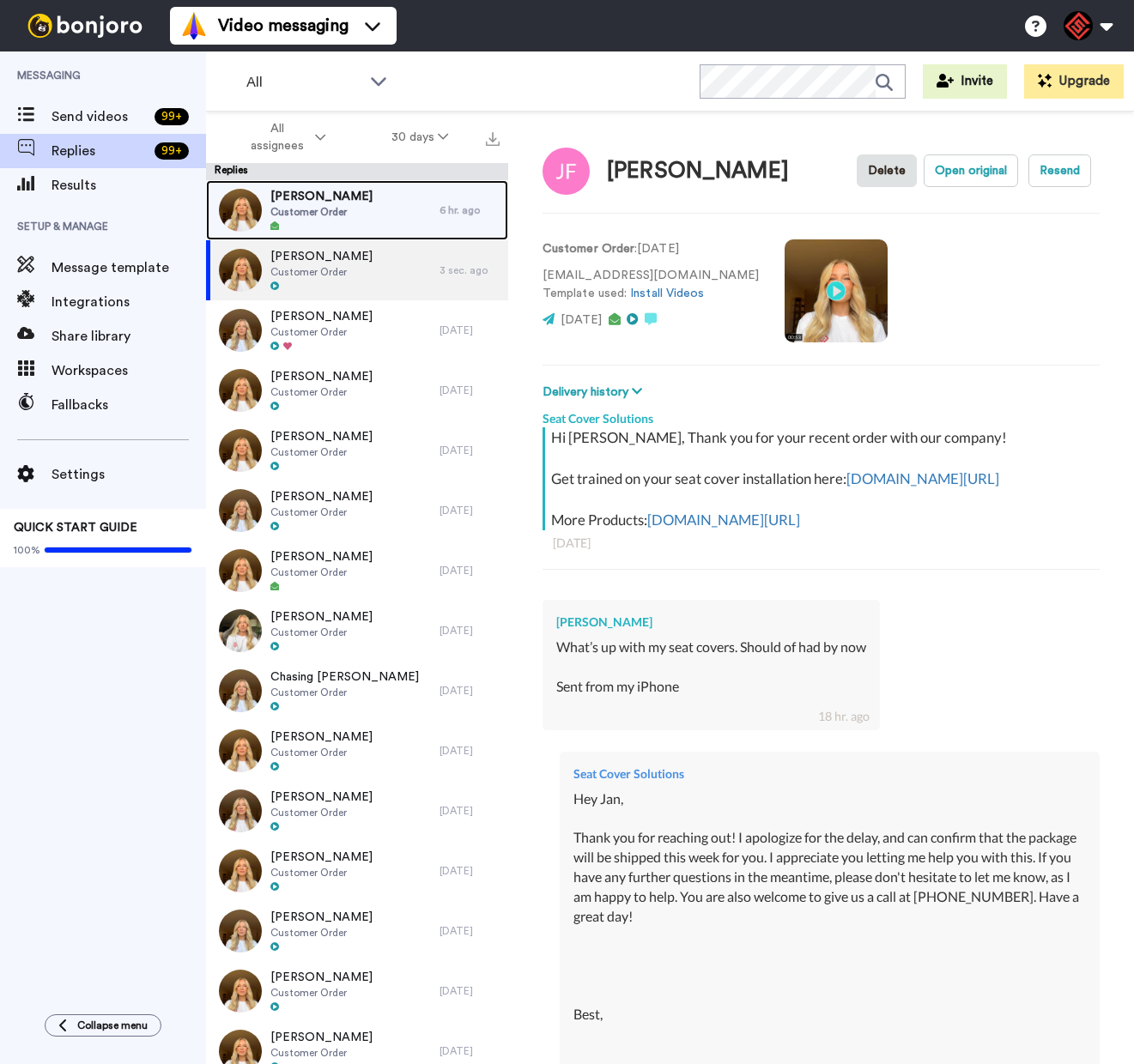
click at [386, 195] on div "Scott Smathers Customer Order" at bounding box center [323, 211] width 233 height 60
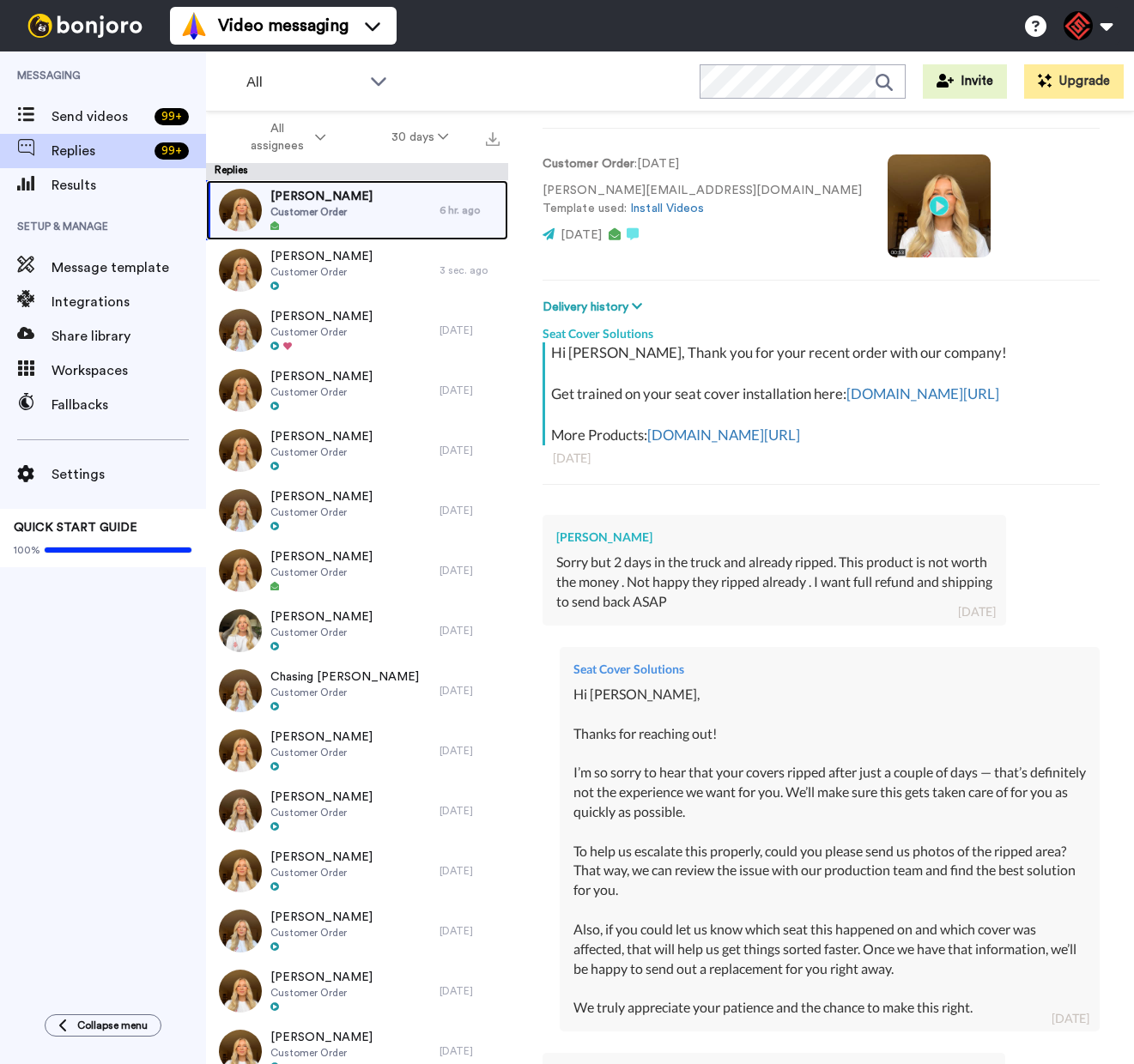
scroll to position [1057, 0]
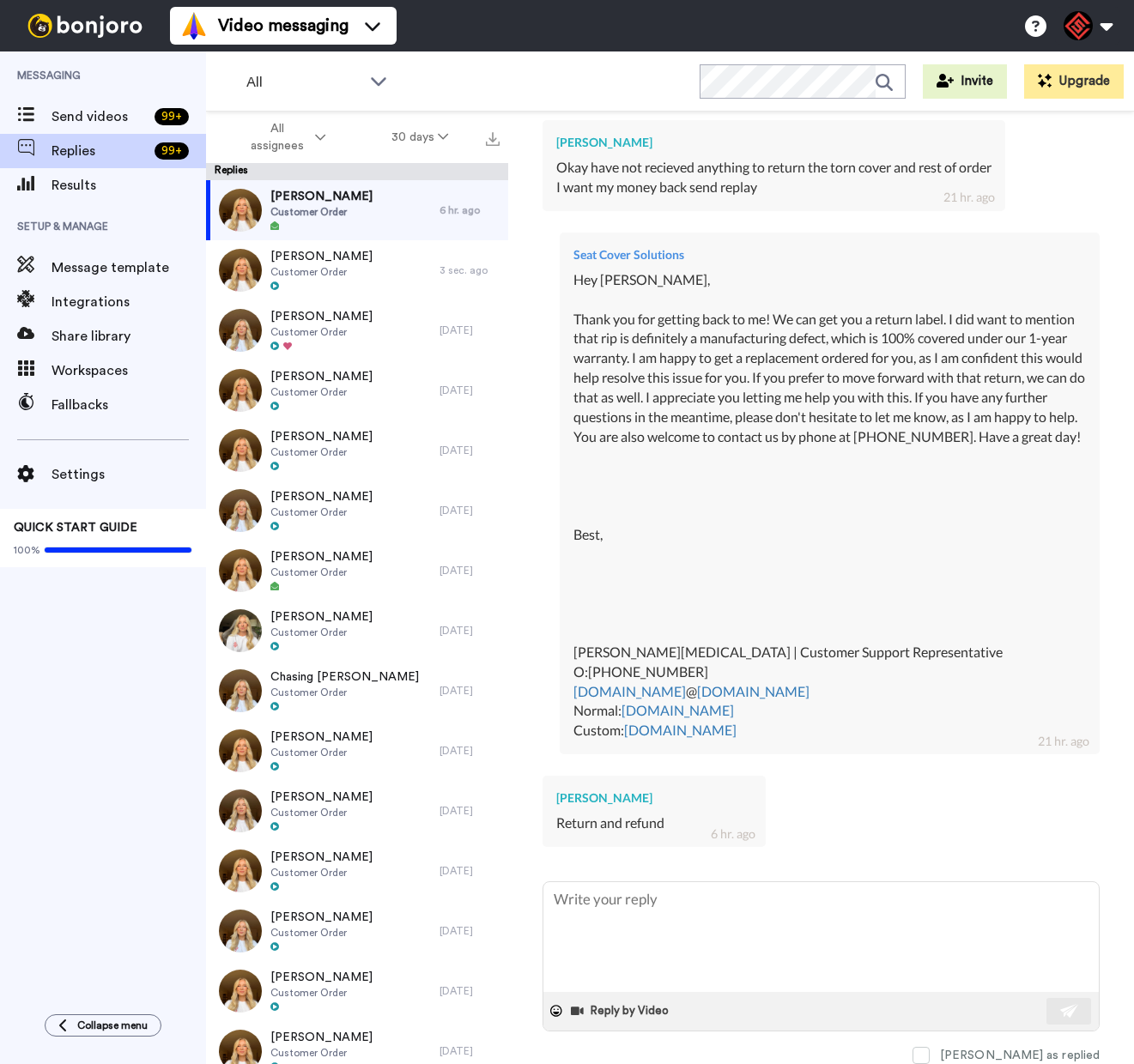
click at [595, 788] on div "Scott Smathers Return and refund 6 hr. ago" at bounding box center [654, 811] width 223 height 71
click at [595, 795] on div "[PERSON_NAME]" at bounding box center [654, 798] width 196 height 17
click at [595, 794] on div "[PERSON_NAME]" at bounding box center [654, 798] width 196 height 17
click at [598, 795] on div "[PERSON_NAME]" at bounding box center [654, 798] width 196 height 17
click at [598, 796] on div "[PERSON_NAME]" at bounding box center [654, 798] width 196 height 17
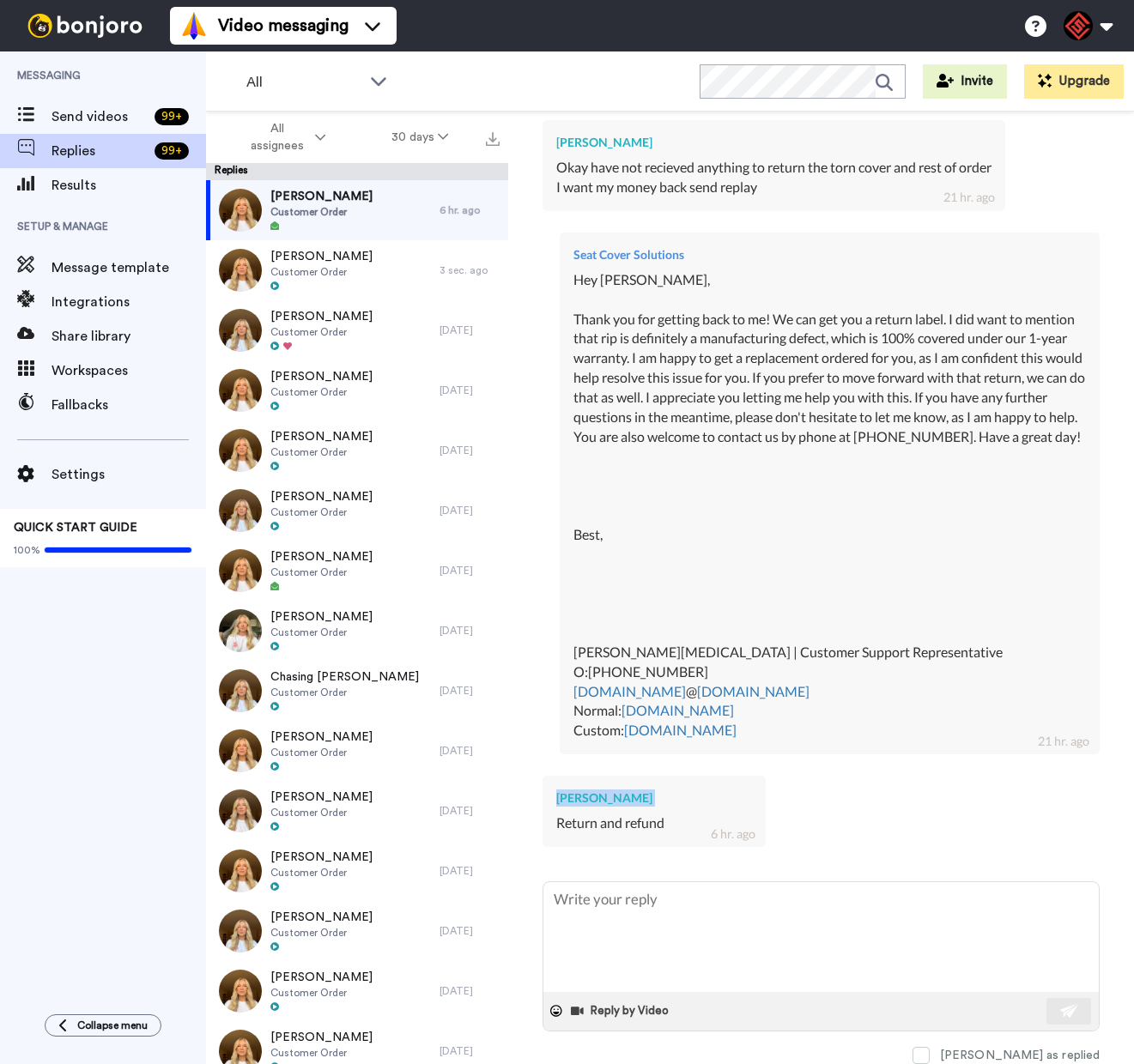
click at [597, 796] on div "[PERSON_NAME]" at bounding box center [654, 798] width 196 height 17
click at [633, 912] on textarea at bounding box center [820, 937] width 555 height 110
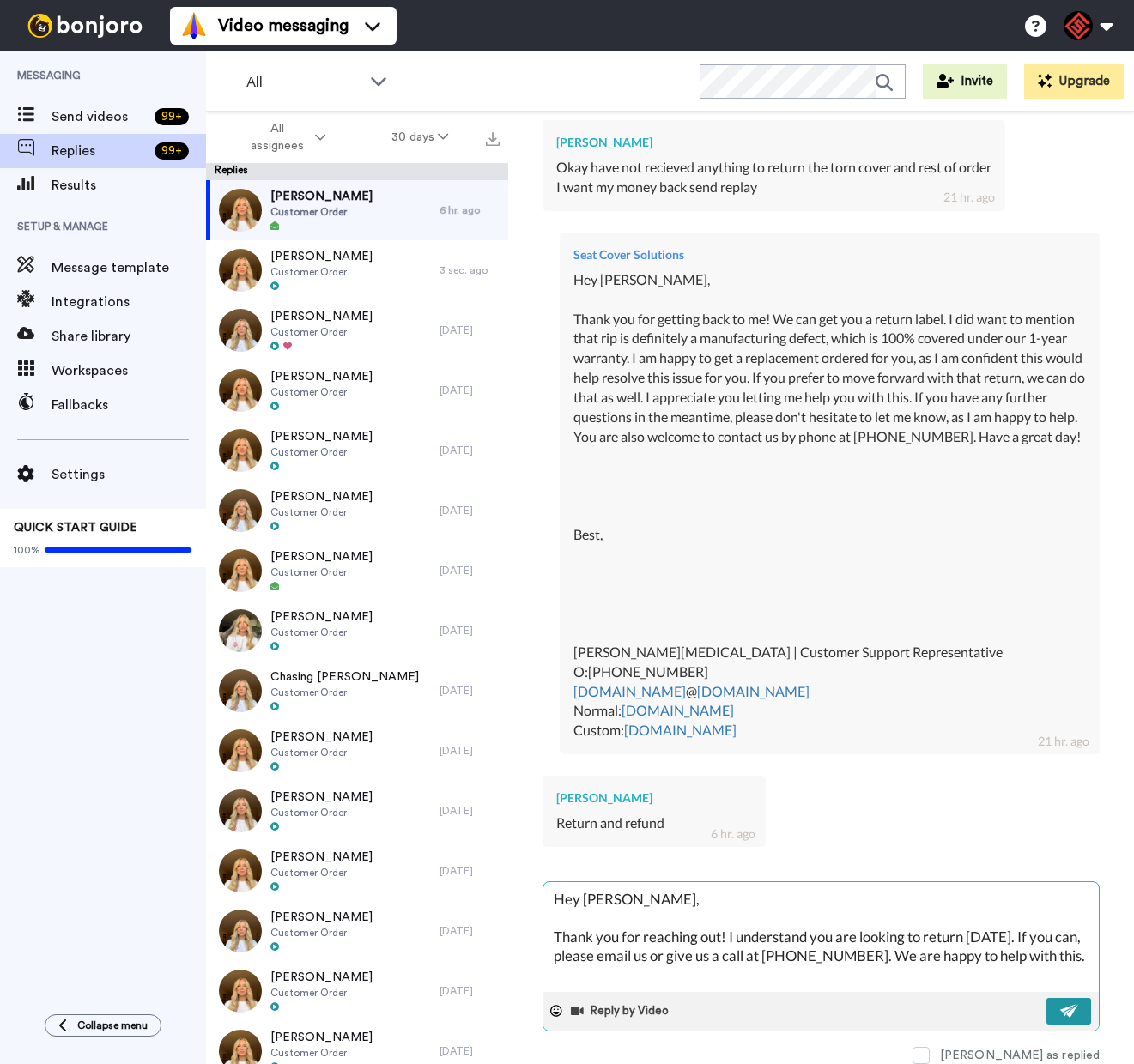
click at [1046, 1012] on button at bounding box center [1068, 1011] width 45 height 27
